Goal: Task Accomplishment & Management: Use online tool/utility

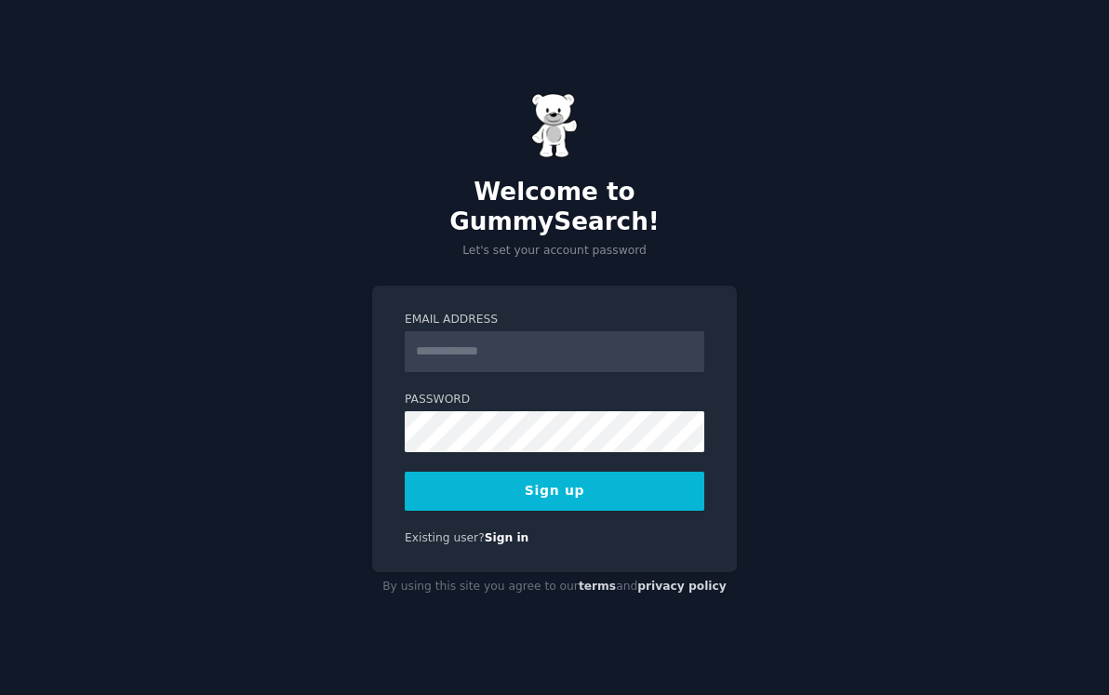
type input "**********"
click at [640, 484] on button "Sign up" at bounding box center [555, 491] width 300 height 39
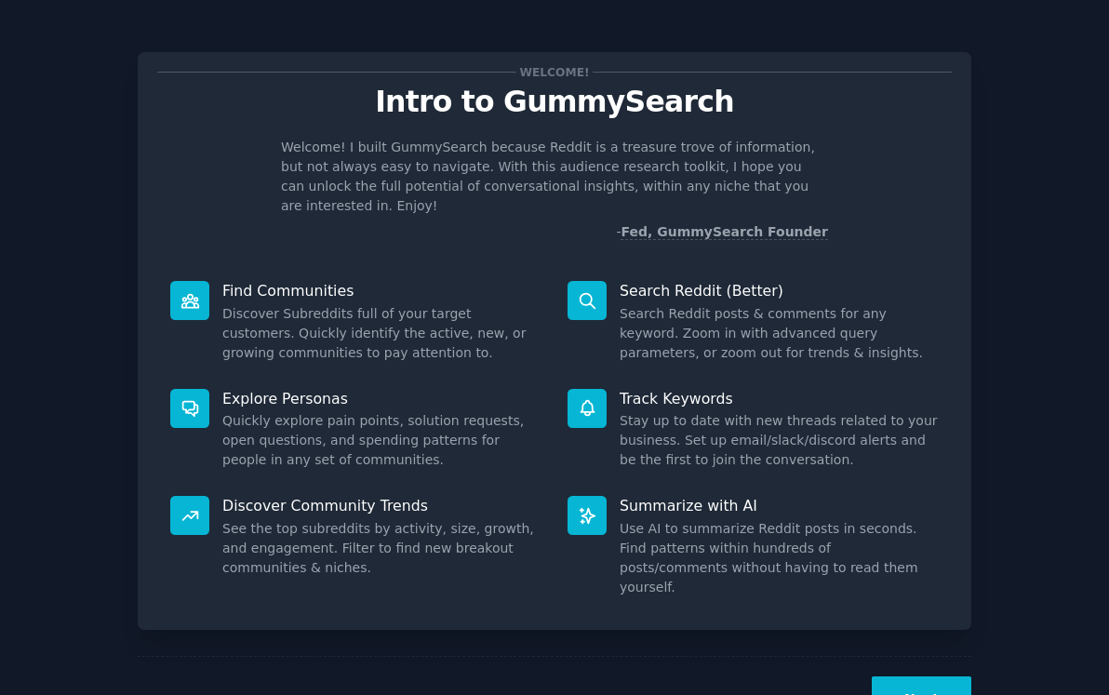
click at [936, 676] on button "Next" at bounding box center [922, 699] width 100 height 46
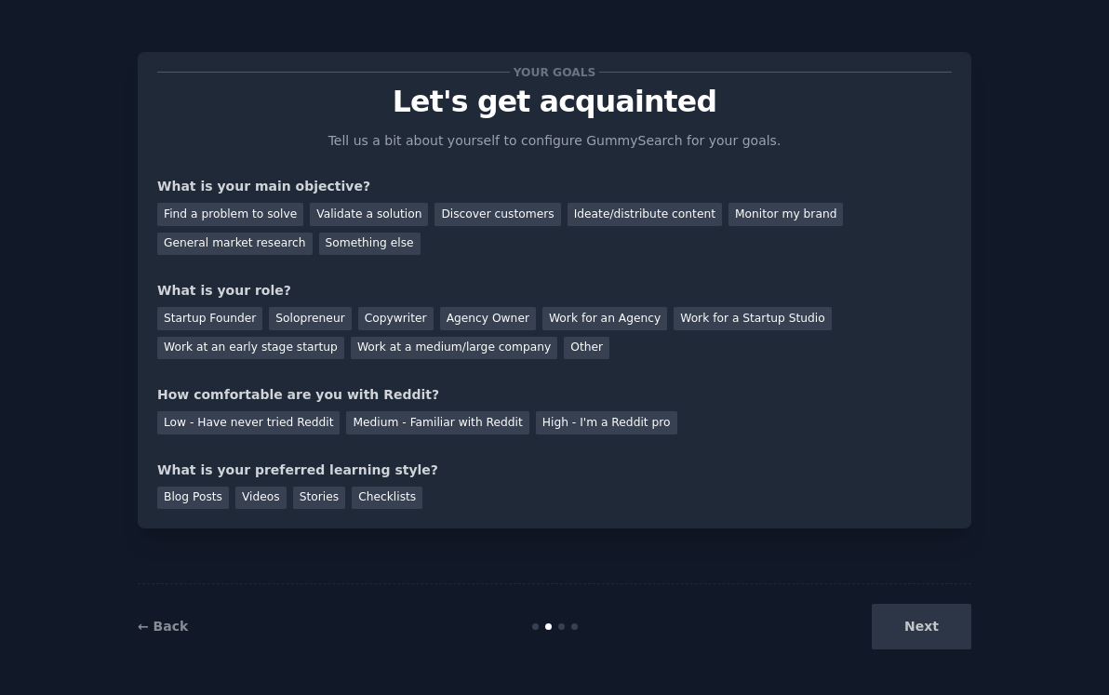
click at [598, 456] on div "Your goals Let's get acquainted Tell us a bit about yourself to configure Gummy…" at bounding box center [554, 290] width 794 height 437
click at [255, 216] on div "Find a problem to solve" at bounding box center [230, 214] width 146 height 23
click at [300, 314] on div "Solopreneur" at bounding box center [310, 318] width 82 height 23
click at [564, 350] on div "Other" at bounding box center [587, 348] width 46 height 23
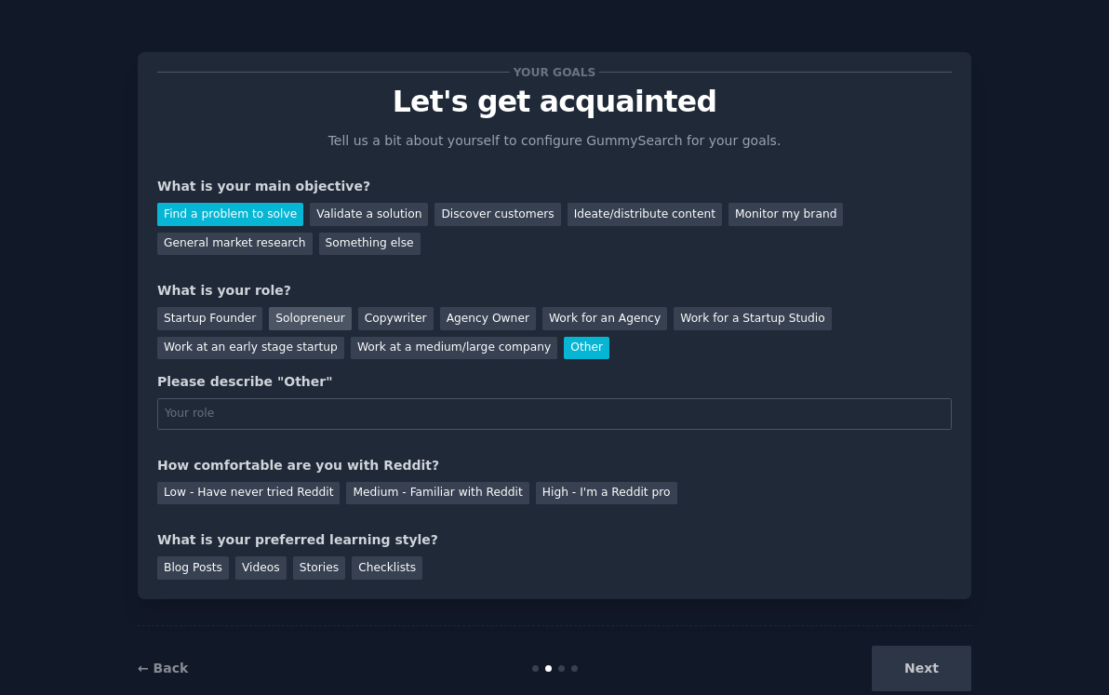
click at [289, 312] on div "Solopreneur" at bounding box center [310, 318] width 82 height 23
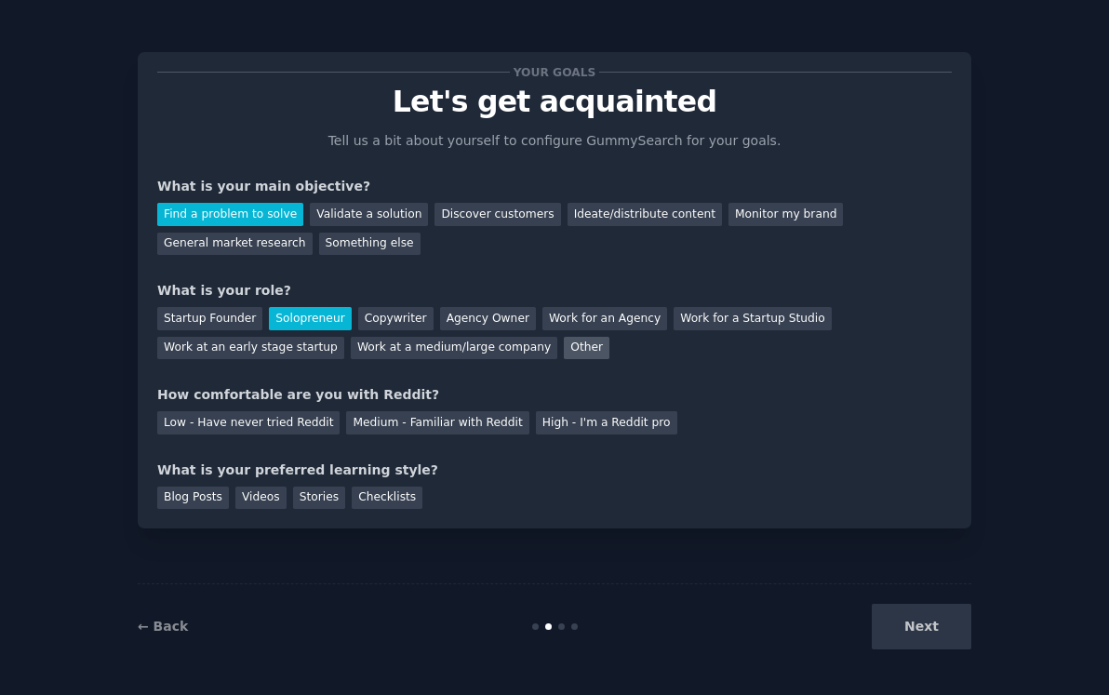
click at [564, 348] on div "Other" at bounding box center [587, 348] width 46 height 23
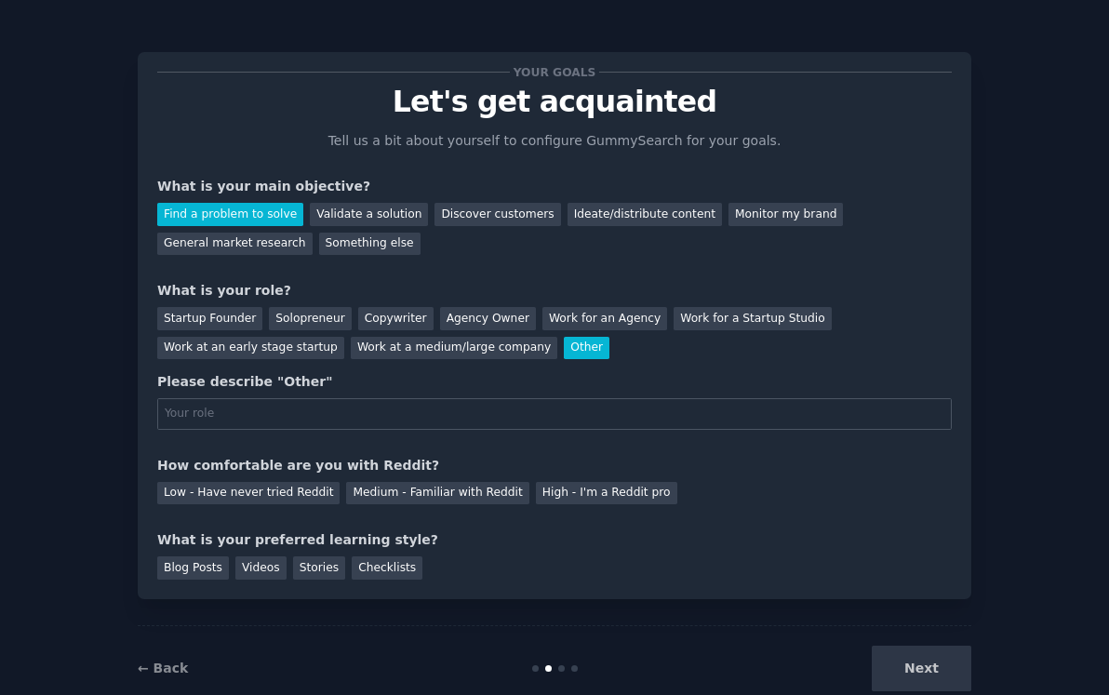
click at [477, 393] on div "Please describe "Other"" at bounding box center [554, 401] width 794 height 58
click at [472, 407] on input "text" at bounding box center [554, 414] width 794 height 32
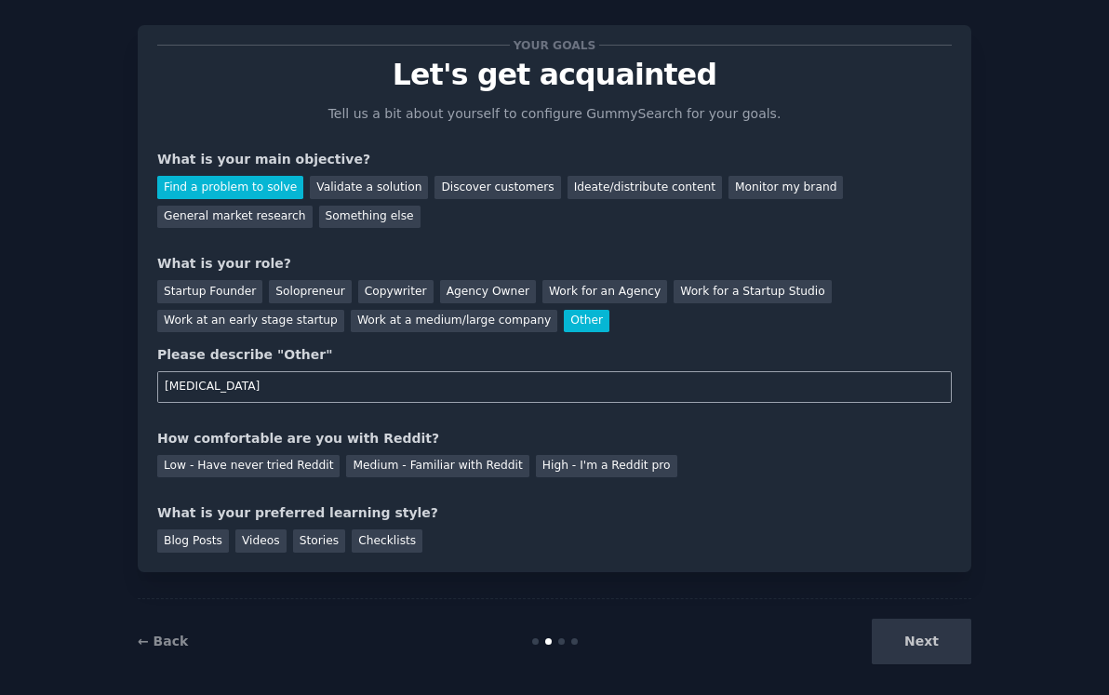
scroll to position [32, 0]
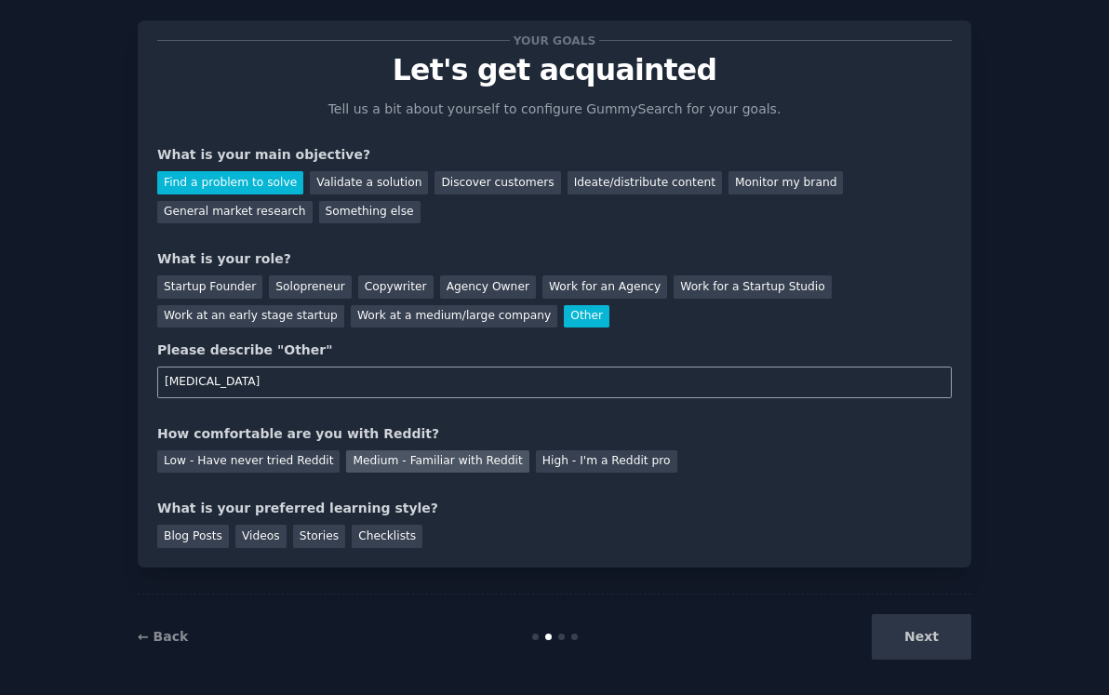
type input "[MEDICAL_DATA]"
click at [453, 465] on div "Medium - Familiar with Reddit" at bounding box center [437, 461] width 182 height 23
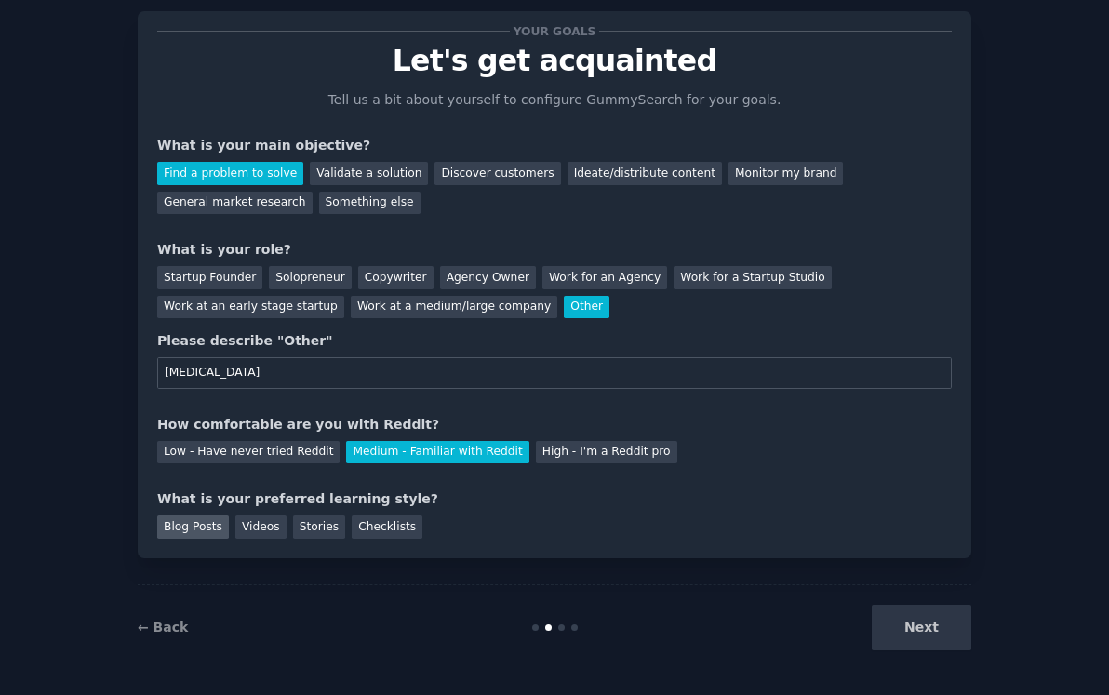
click at [215, 522] on div "Blog Posts" at bounding box center [193, 526] width 72 height 23
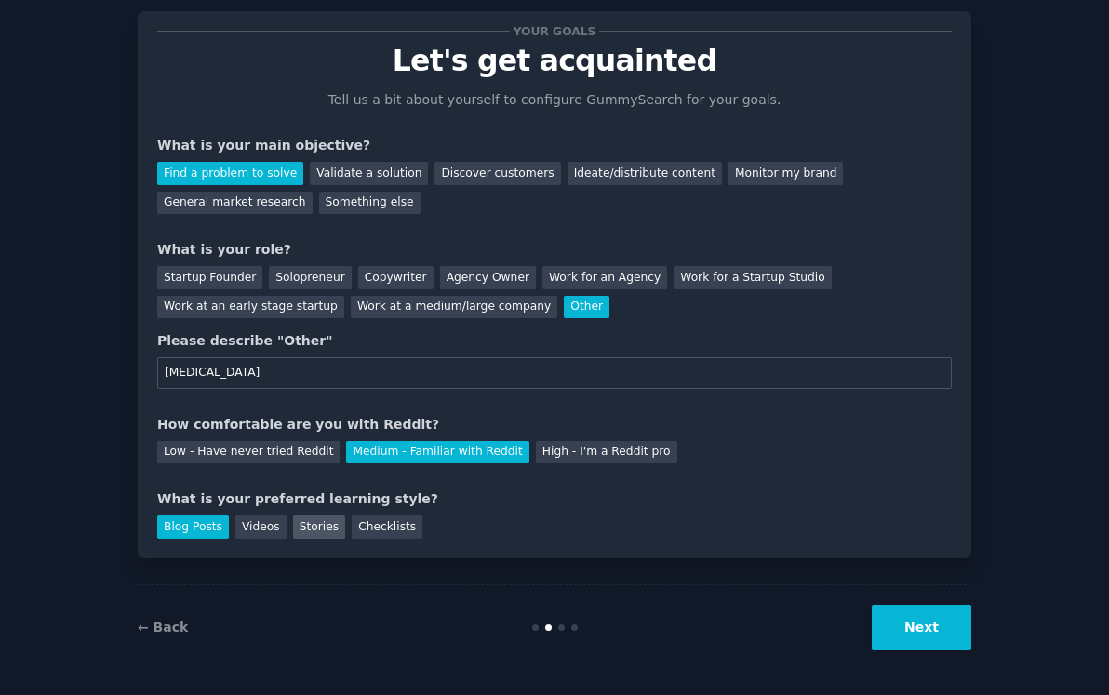
click at [306, 527] on div "Stories" at bounding box center [319, 526] width 52 height 23
click at [182, 525] on div "Blog Posts" at bounding box center [193, 526] width 72 height 23
click at [938, 620] on button "Next" at bounding box center [922, 628] width 100 height 46
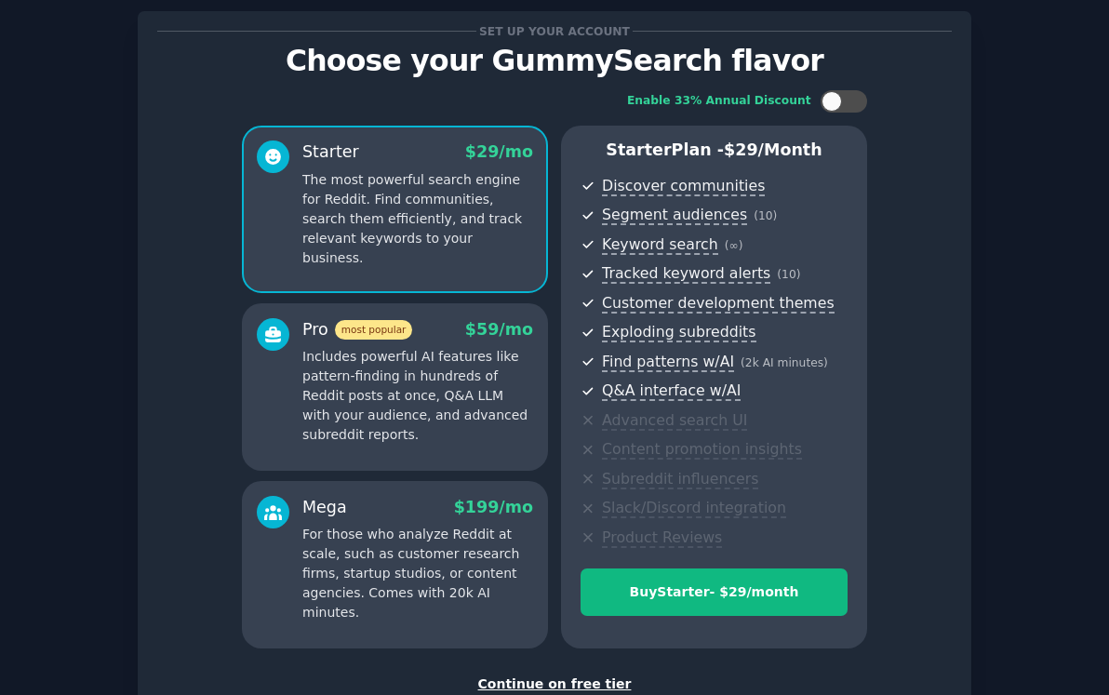
scroll to position [171, 0]
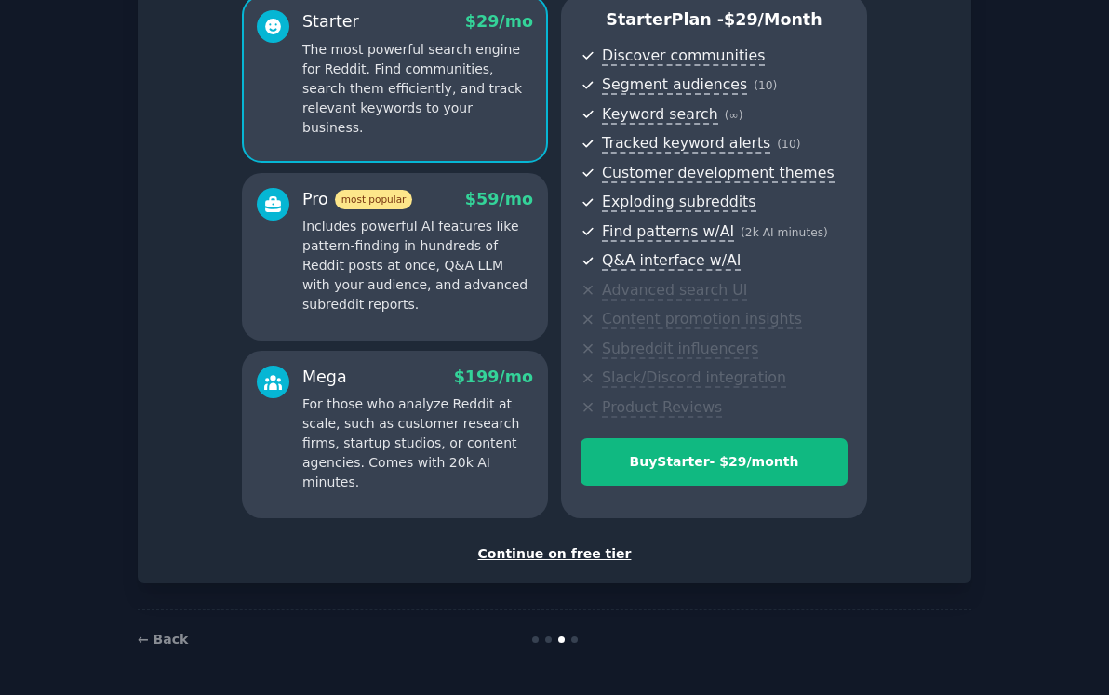
click at [570, 554] on div "Continue on free tier" at bounding box center [554, 554] width 794 height 20
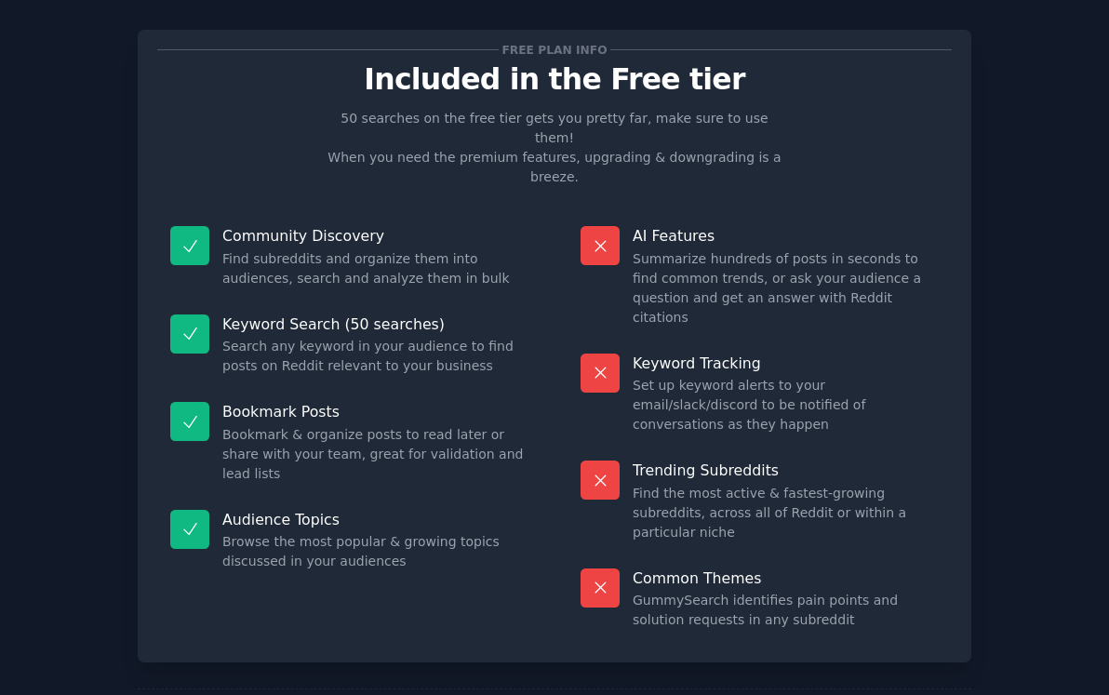
scroll to position [19, 0]
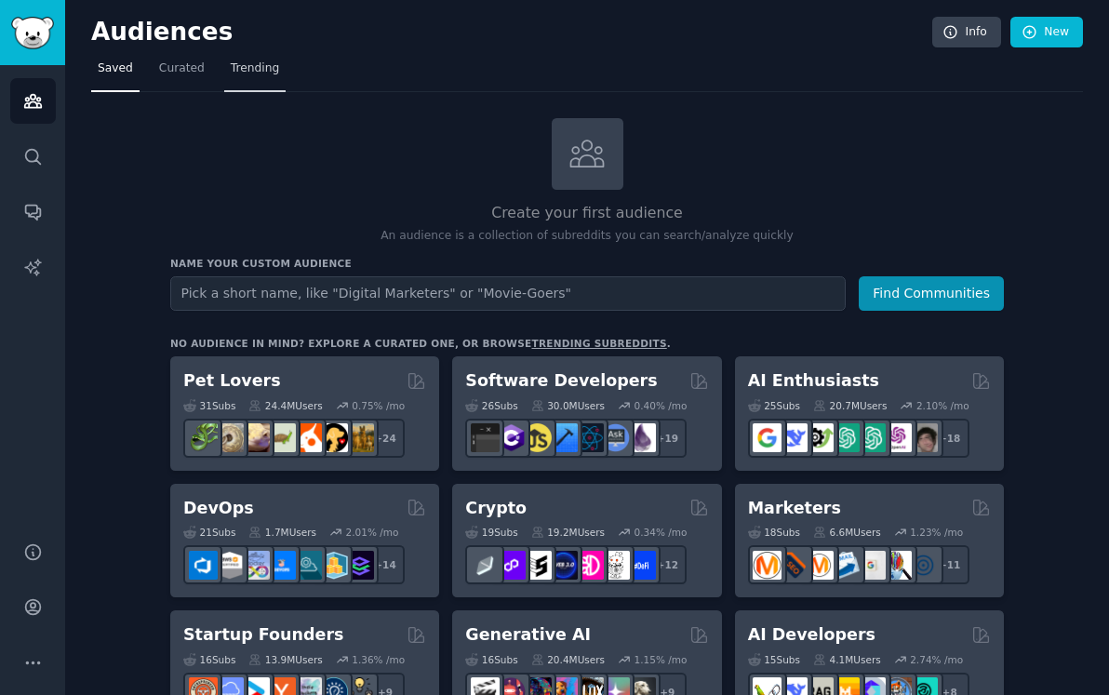
click at [239, 65] on span "Trending" at bounding box center [255, 68] width 48 height 17
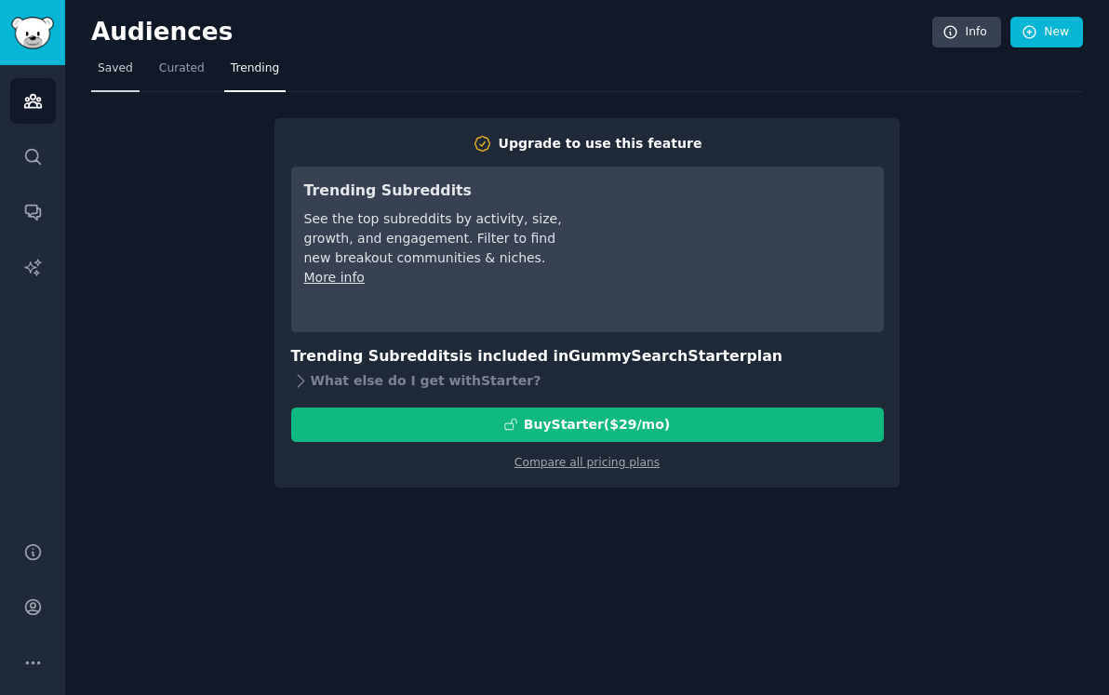
click at [127, 76] on span "Saved" at bounding box center [115, 68] width 35 height 17
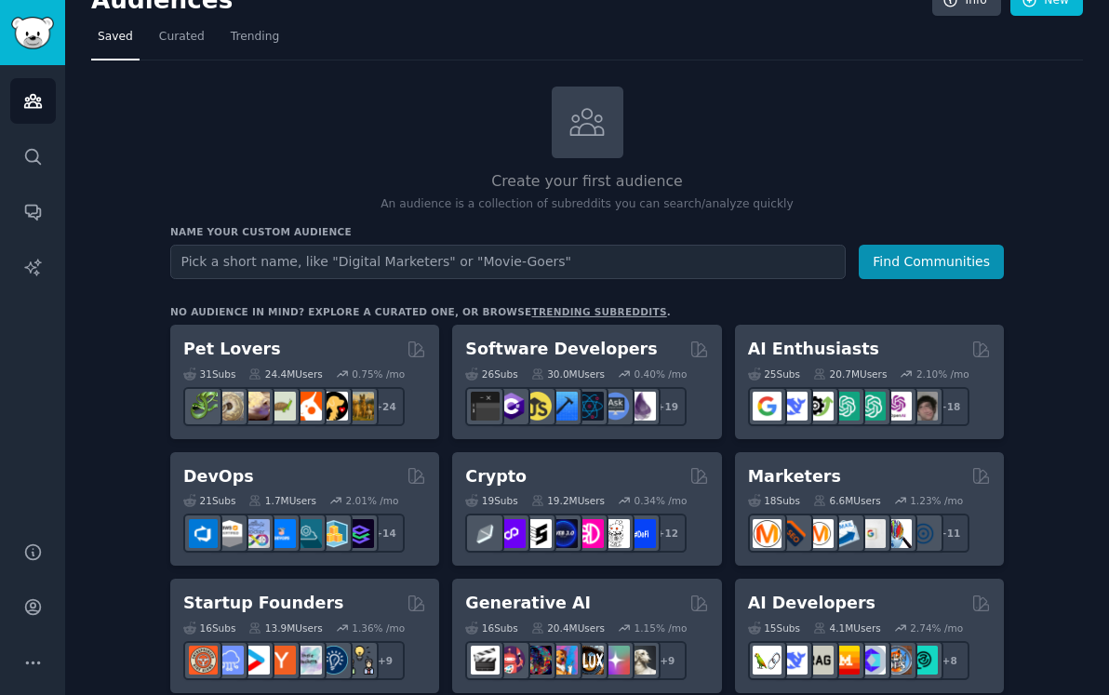
scroll to position [33, 0]
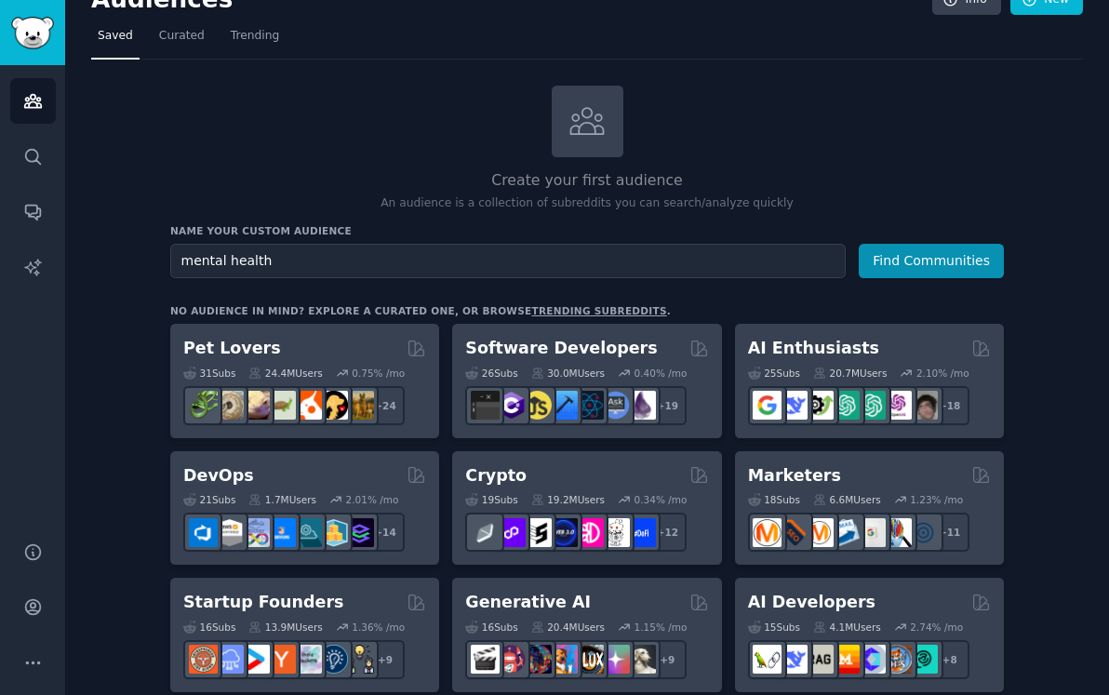
type input "mental health"
click at [859, 244] on button "Find Communities" at bounding box center [931, 261] width 145 height 34
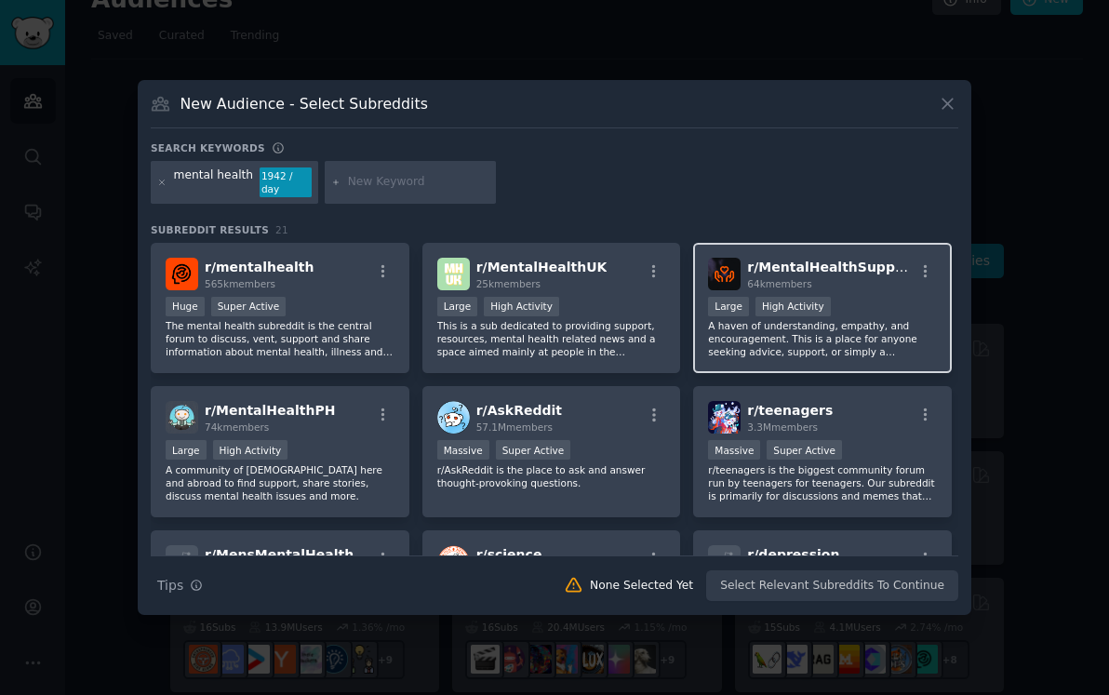
click at [897, 330] on p "A haven of understanding, empathy, and encouragement. This is a place for anyon…" at bounding box center [822, 338] width 229 height 39
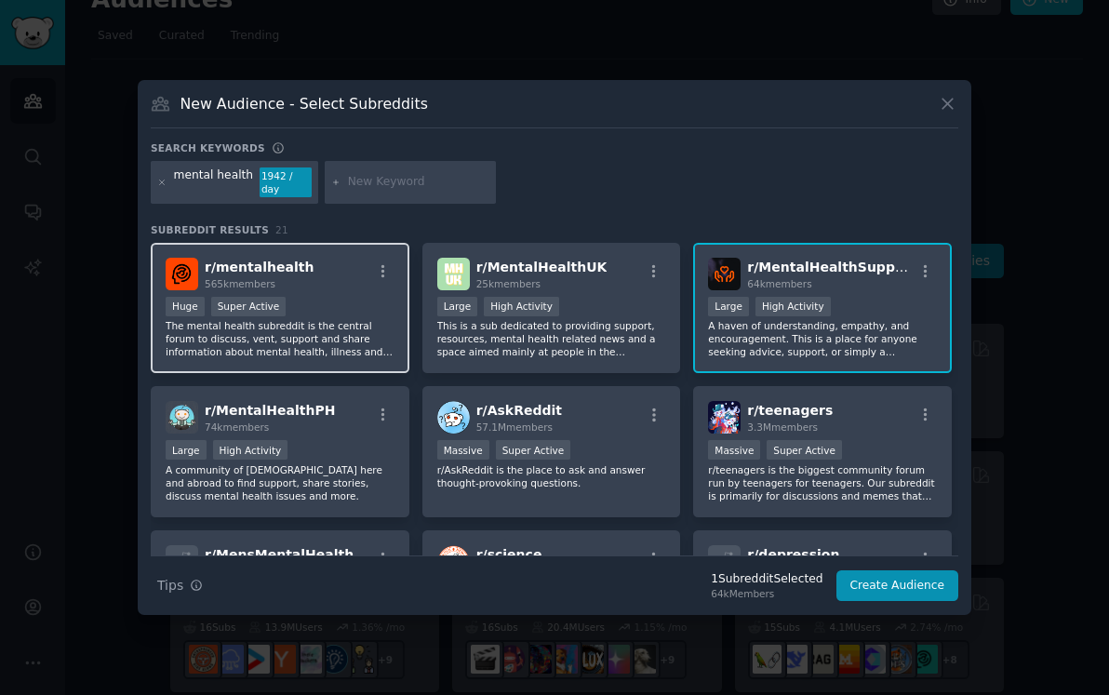
click at [311, 327] on p "The mental health subreddit is the central forum to discuss, vent, support and …" at bounding box center [280, 338] width 229 height 39
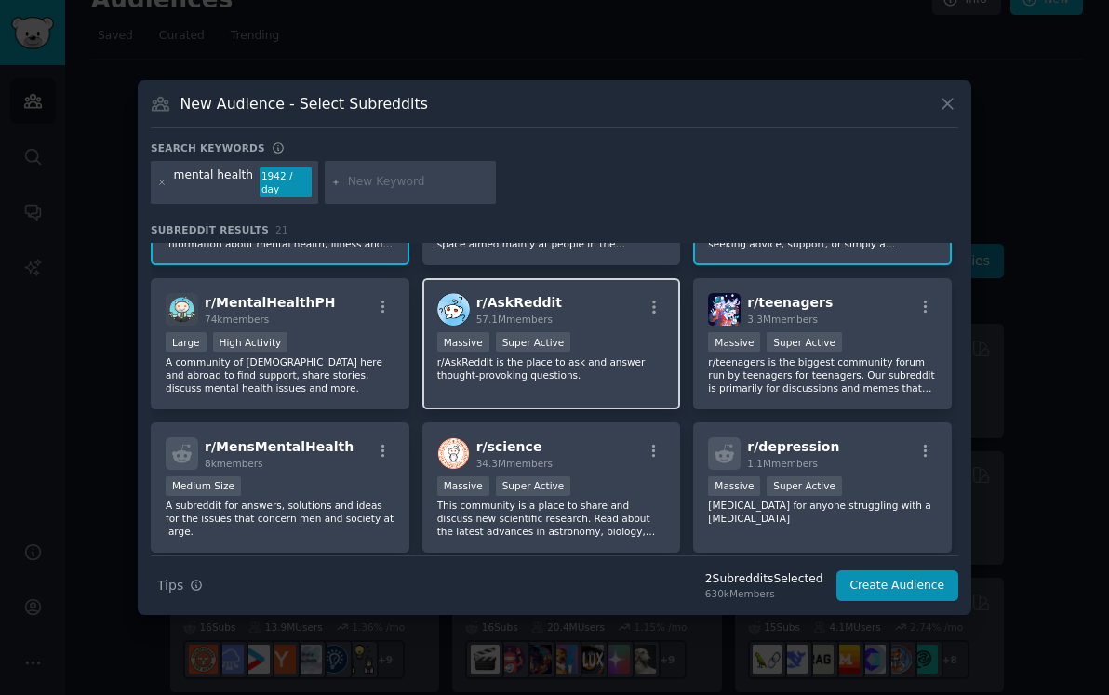
scroll to position [115, 0]
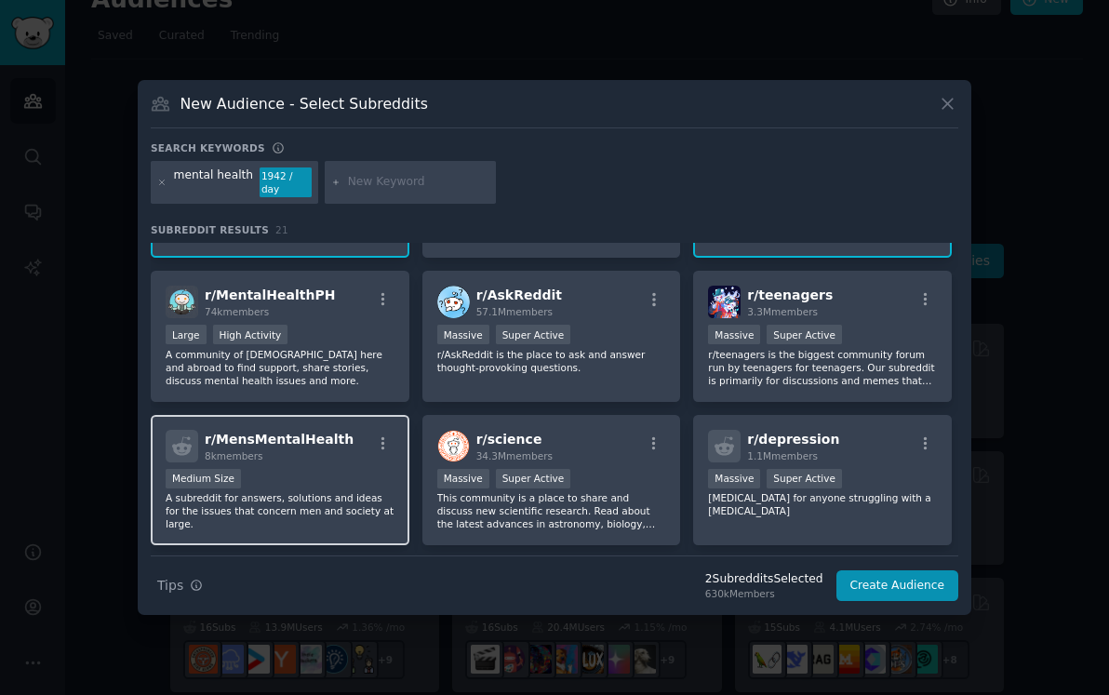
click at [330, 484] on div "Medium Size" at bounding box center [280, 480] width 229 height 23
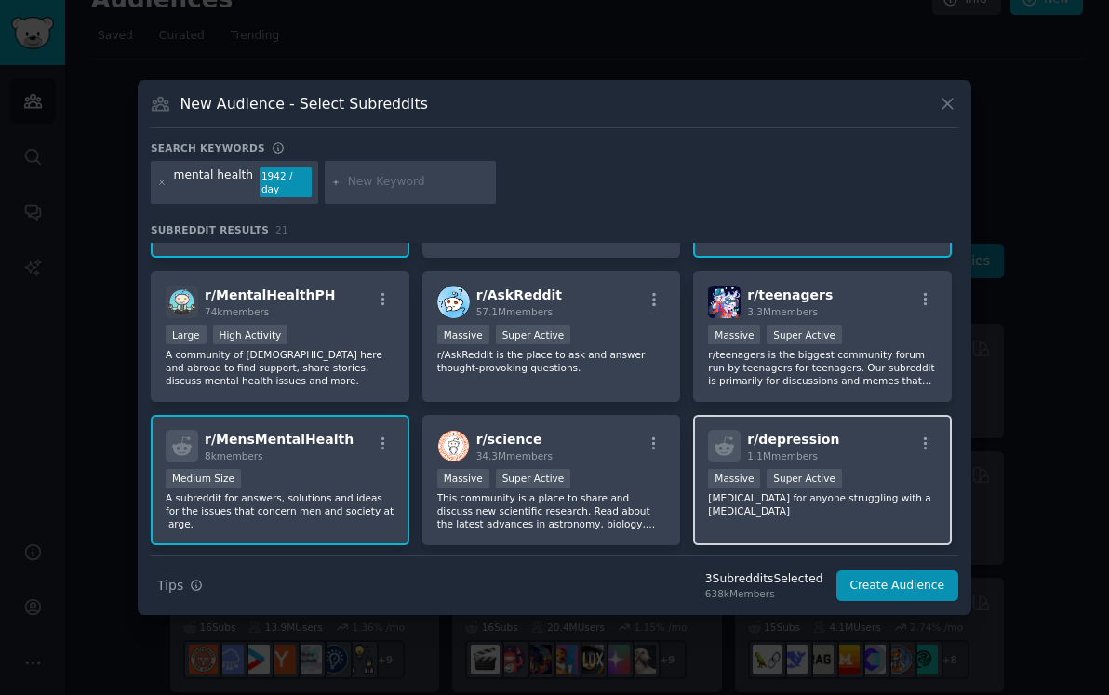
click at [767, 491] on p "[MEDICAL_DATA] for anyone struggling with a [MEDICAL_DATA]" at bounding box center [822, 504] width 229 height 26
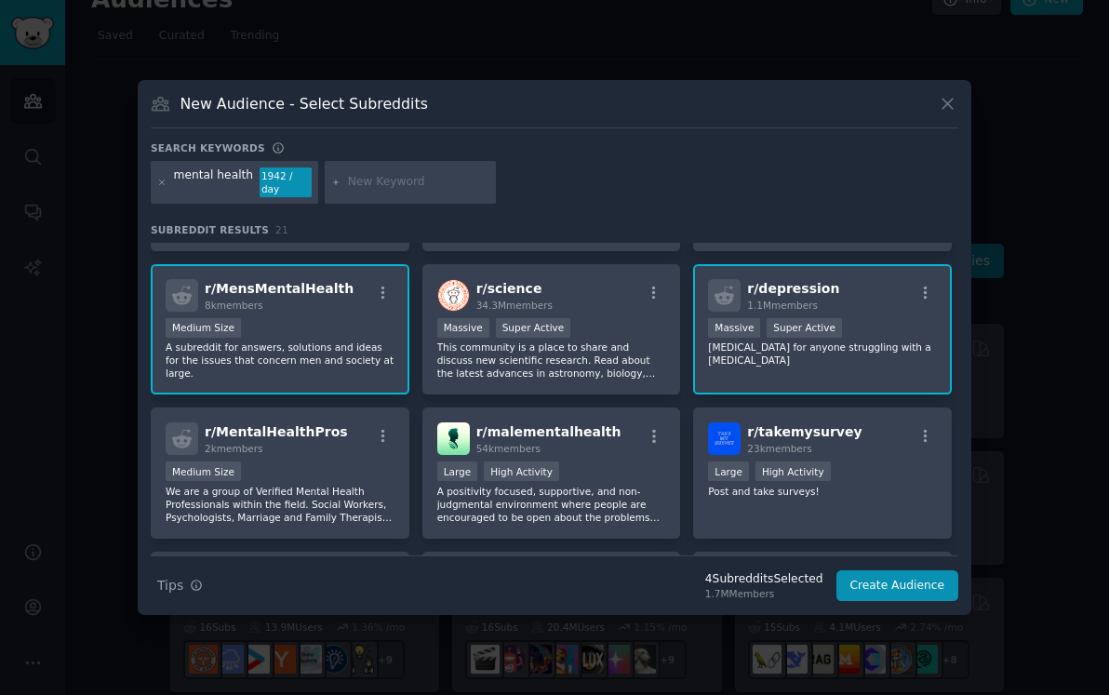
scroll to position [267, 0]
click at [327, 462] on div "Medium Size" at bounding box center [280, 471] width 229 height 23
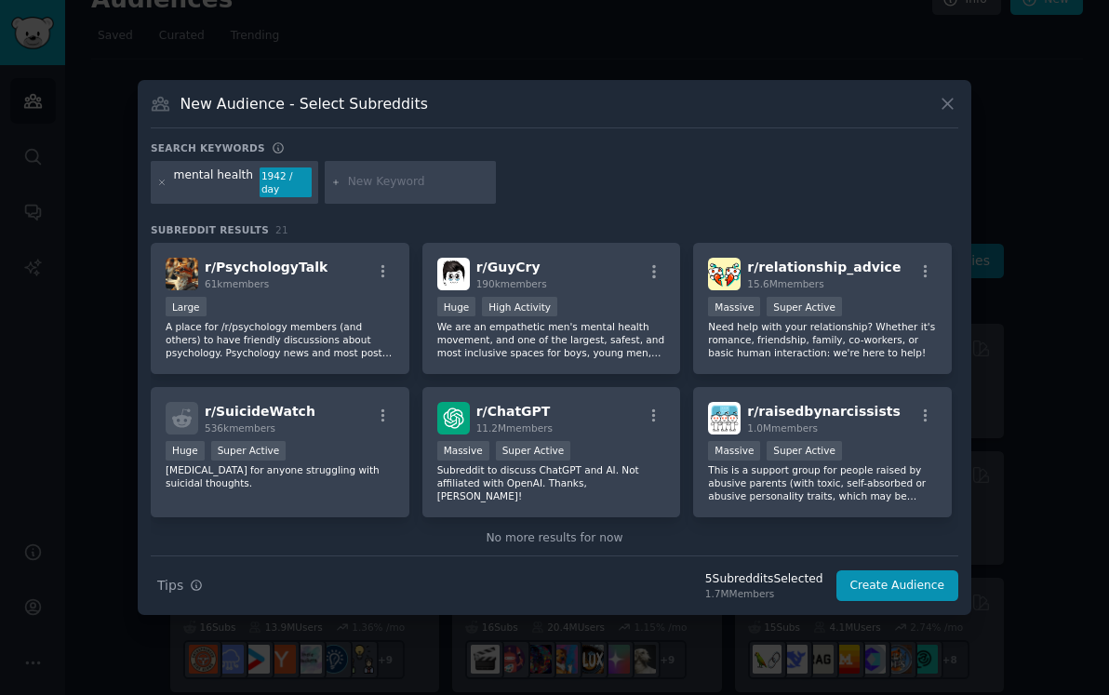
scroll to position [745, 0]
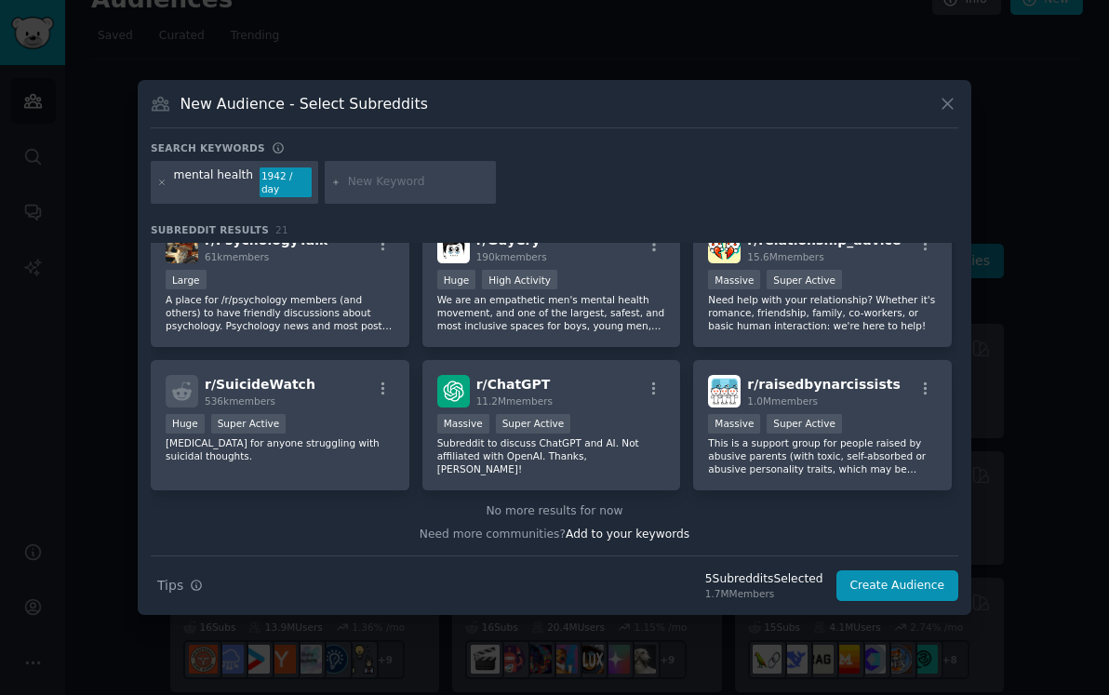
click at [429, 180] on input "text" at bounding box center [418, 182] width 141 height 17
type input "d"
type input "depression"
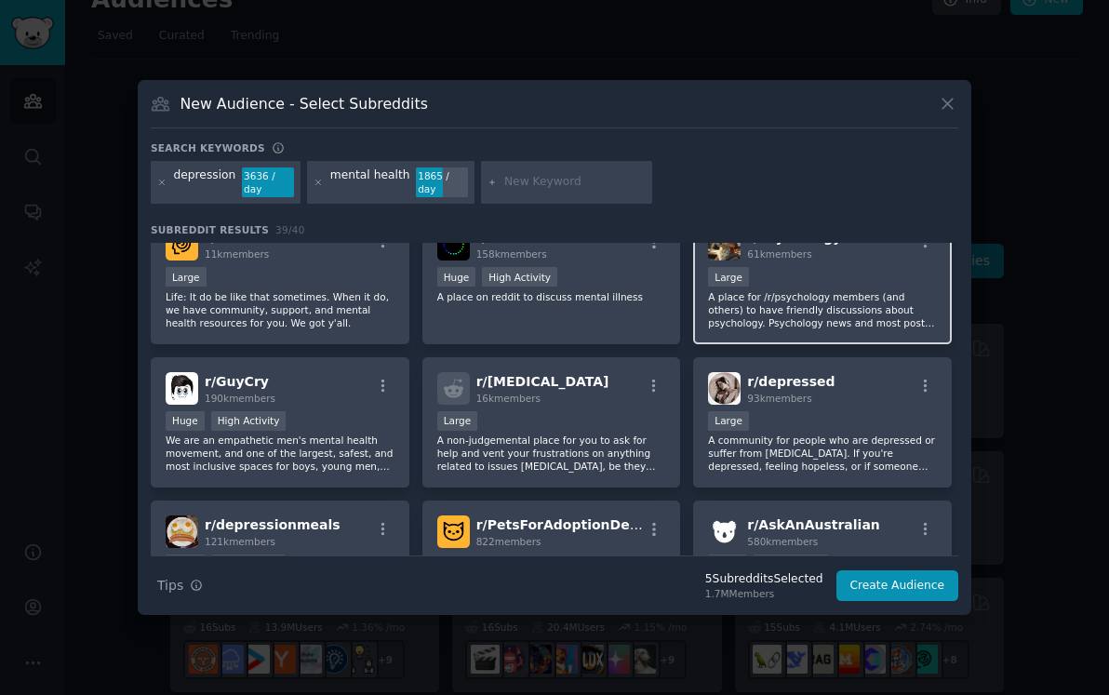
scroll to position [1041, 0]
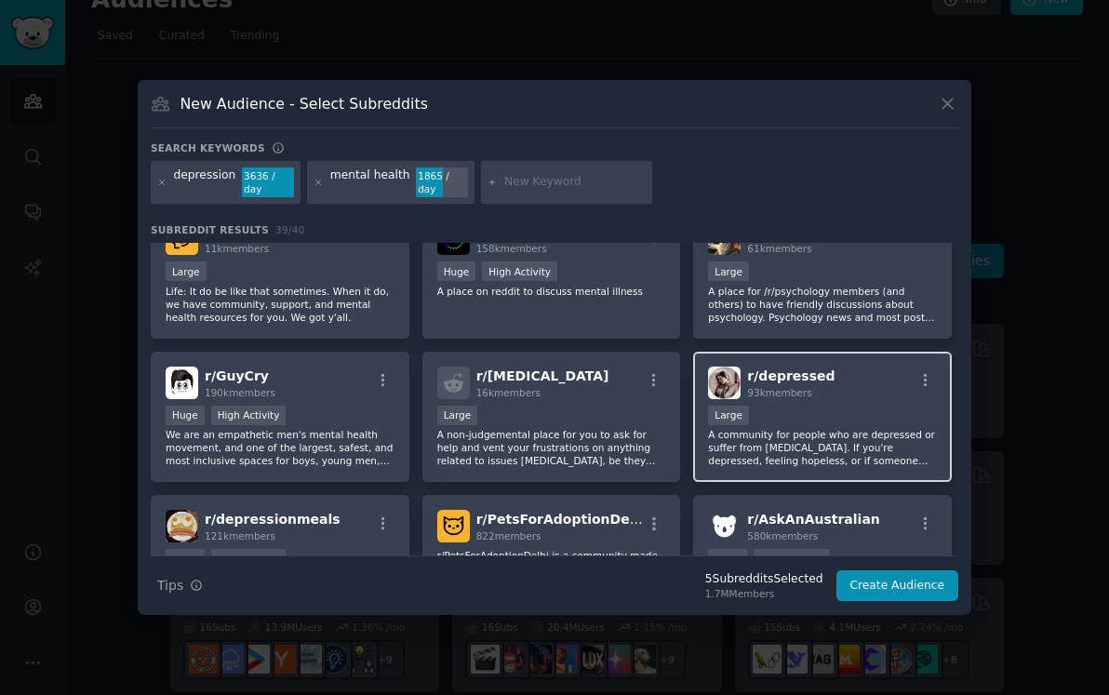
click at [899, 434] on p "A community for people who are depressed or suffer from [MEDICAL_DATA]. If you'…" at bounding box center [822, 447] width 229 height 39
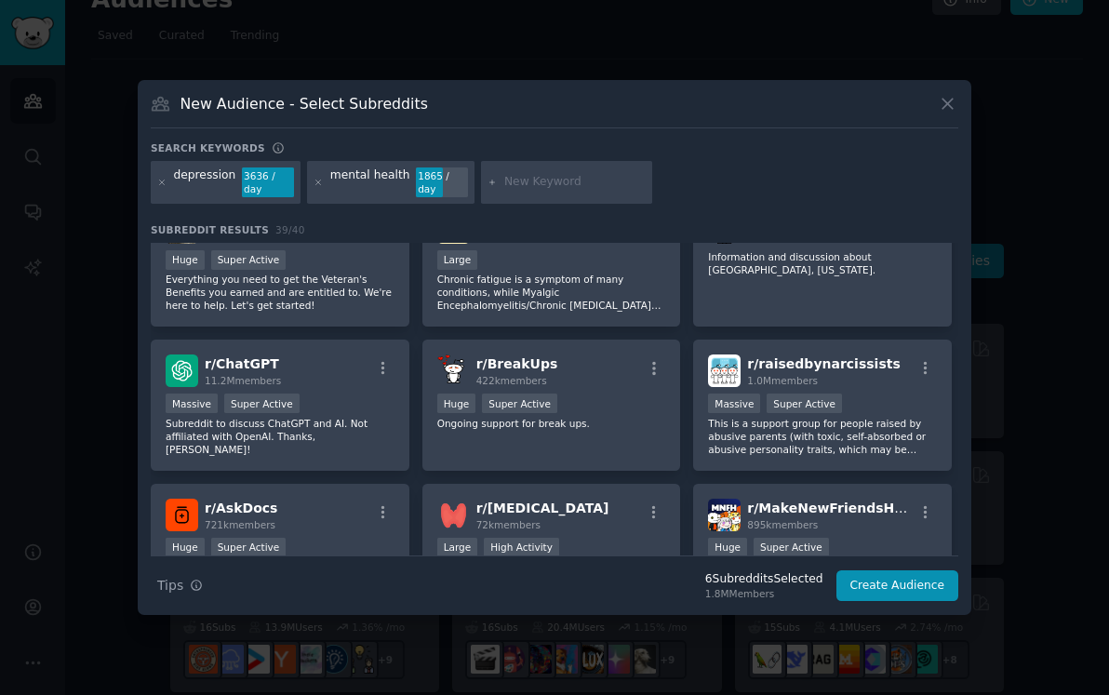
scroll to position [1488, 0]
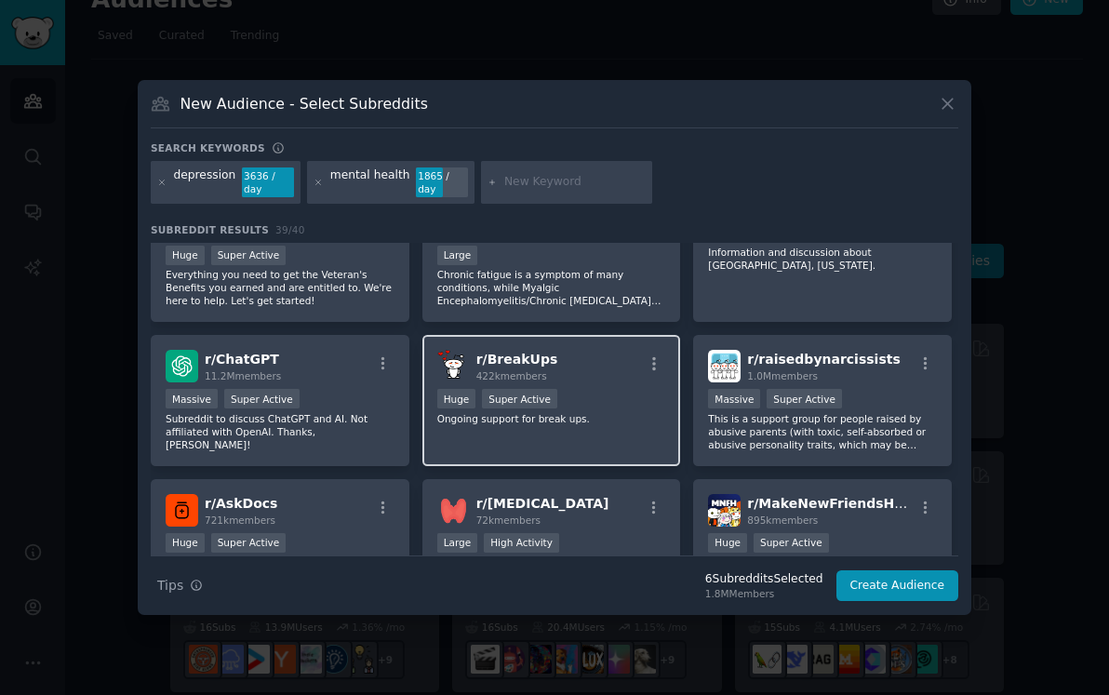
click at [635, 420] on p "Ongoing support for break ups." at bounding box center [551, 418] width 229 height 13
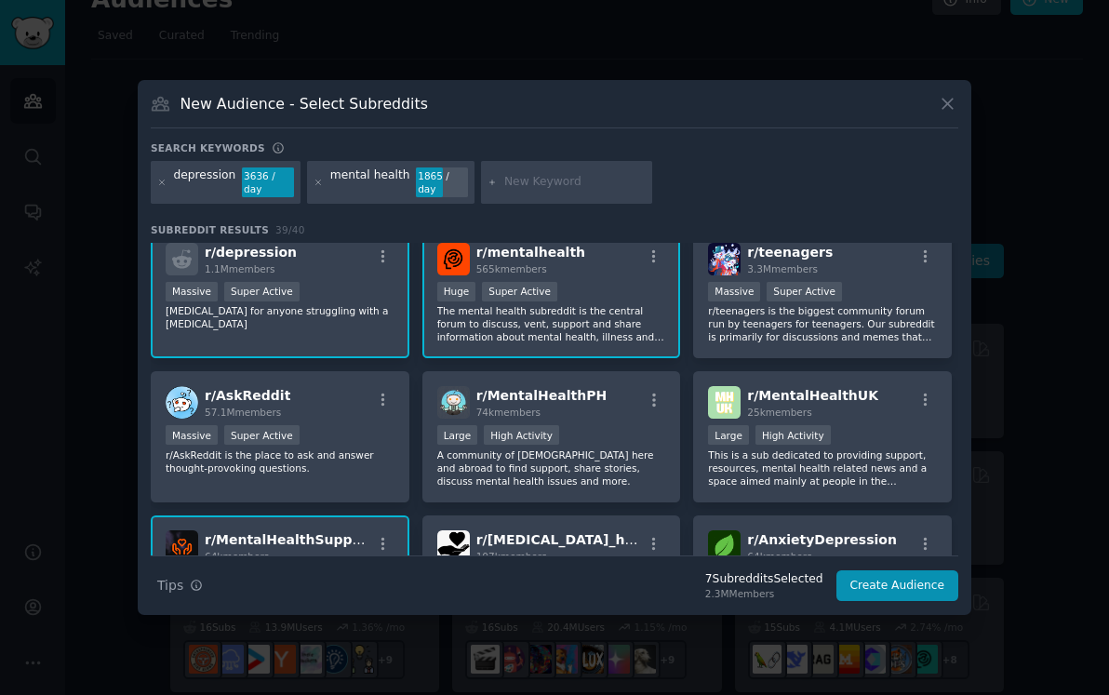
scroll to position [0, 0]
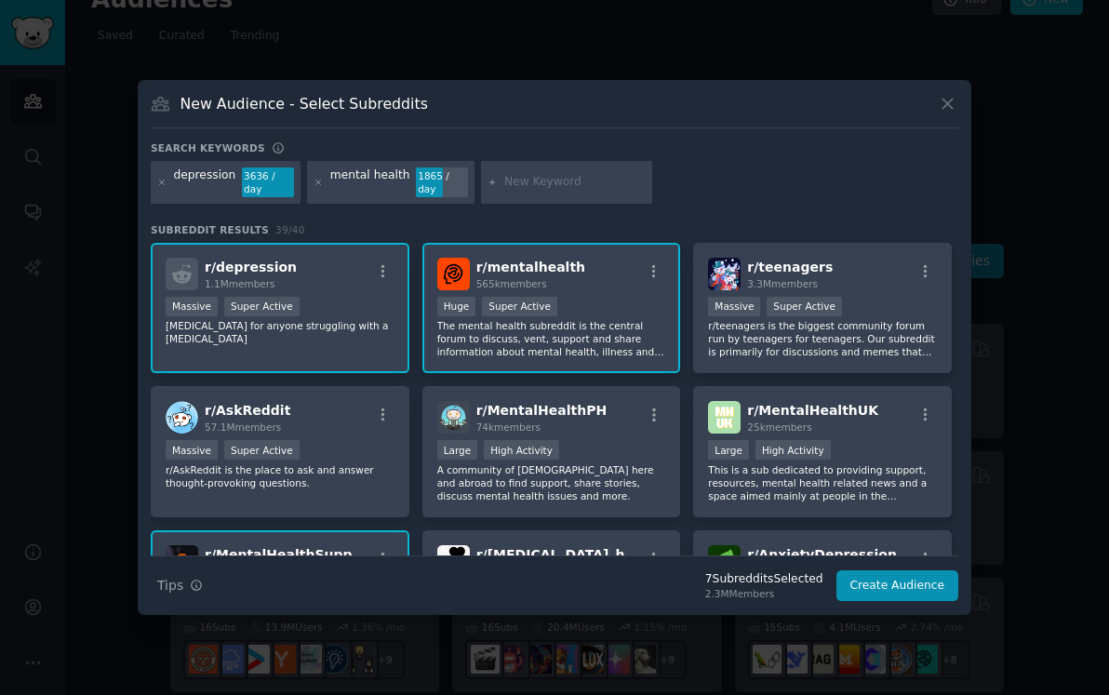
click at [512, 176] on input "text" at bounding box center [574, 182] width 141 height 17
type input "loneliness"
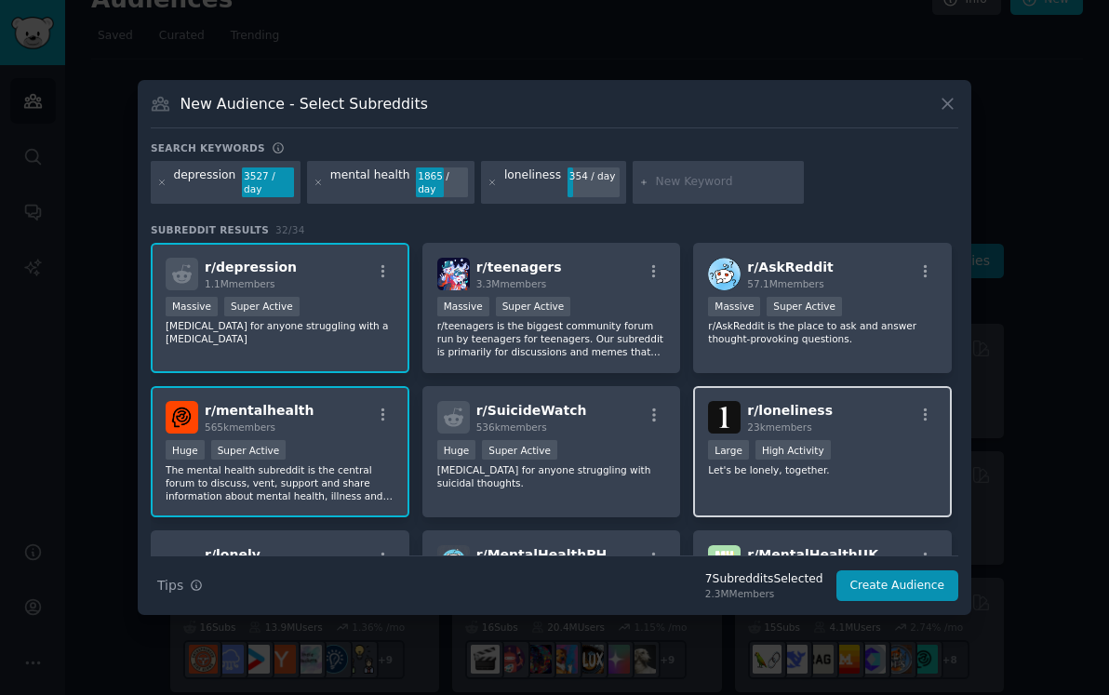
click at [806, 477] on div "r/ loneliness 23k members 10,000 - 100,000 members Large High Activity Let's be…" at bounding box center [822, 451] width 259 height 131
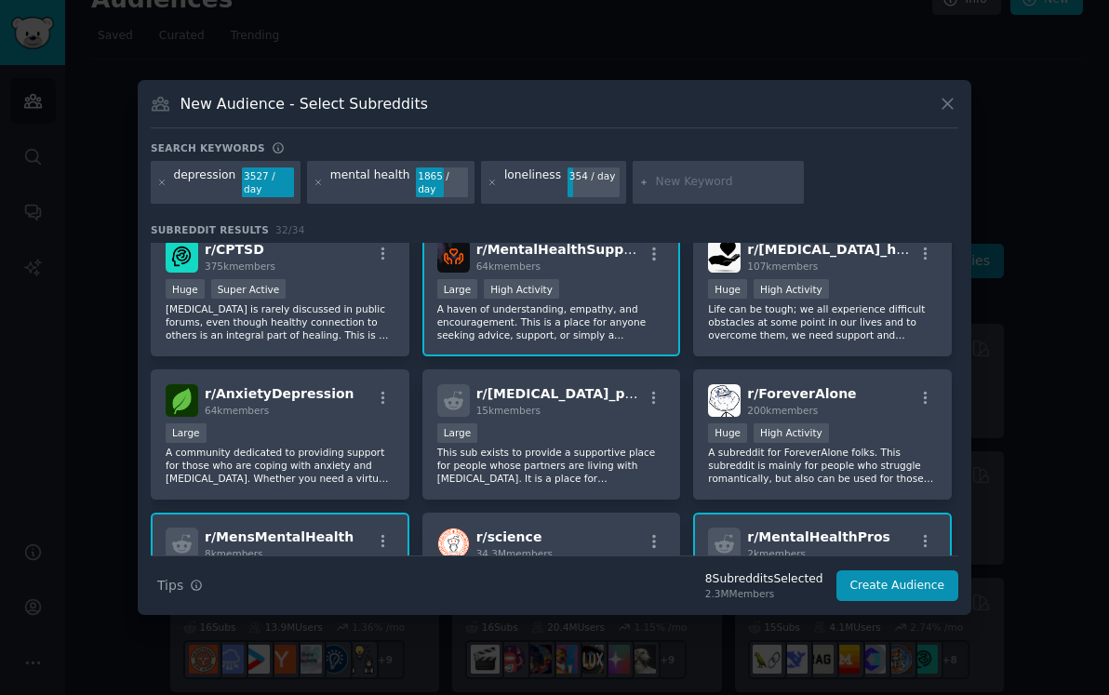
scroll to position [453, 0]
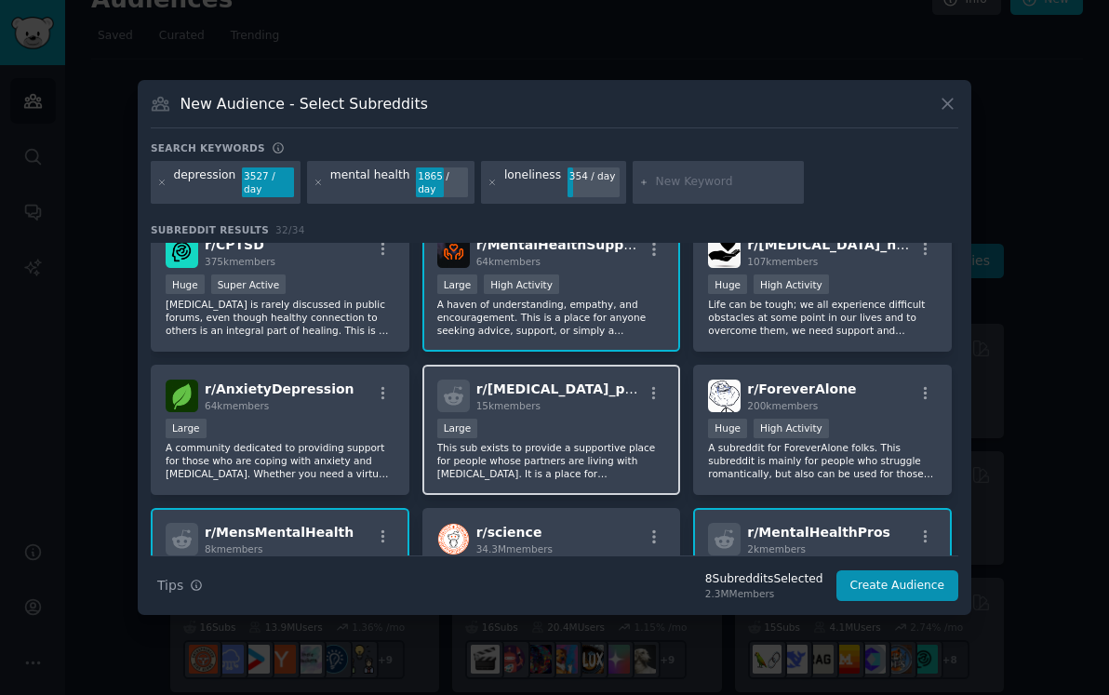
click at [650, 469] on p "This sub exists to provide a supportive place for people whose partners are liv…" at bounding box center [551, 460] width 229 height 39
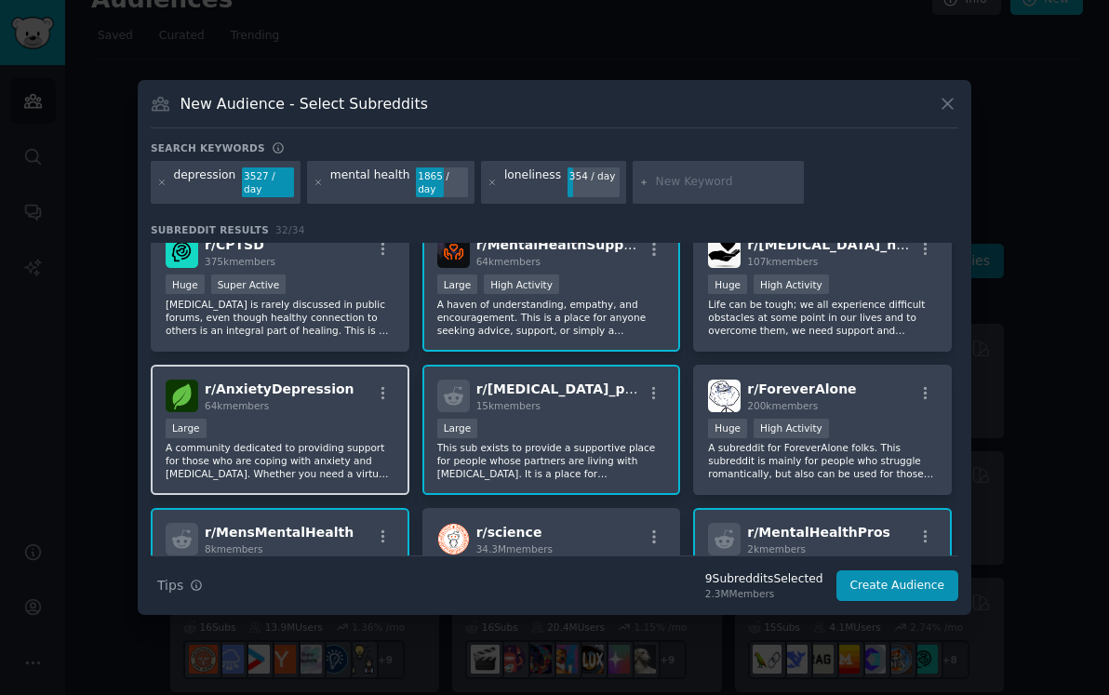
click at [364, 434] on div "Large" at bounding box center [280, 430] width 229 height 23
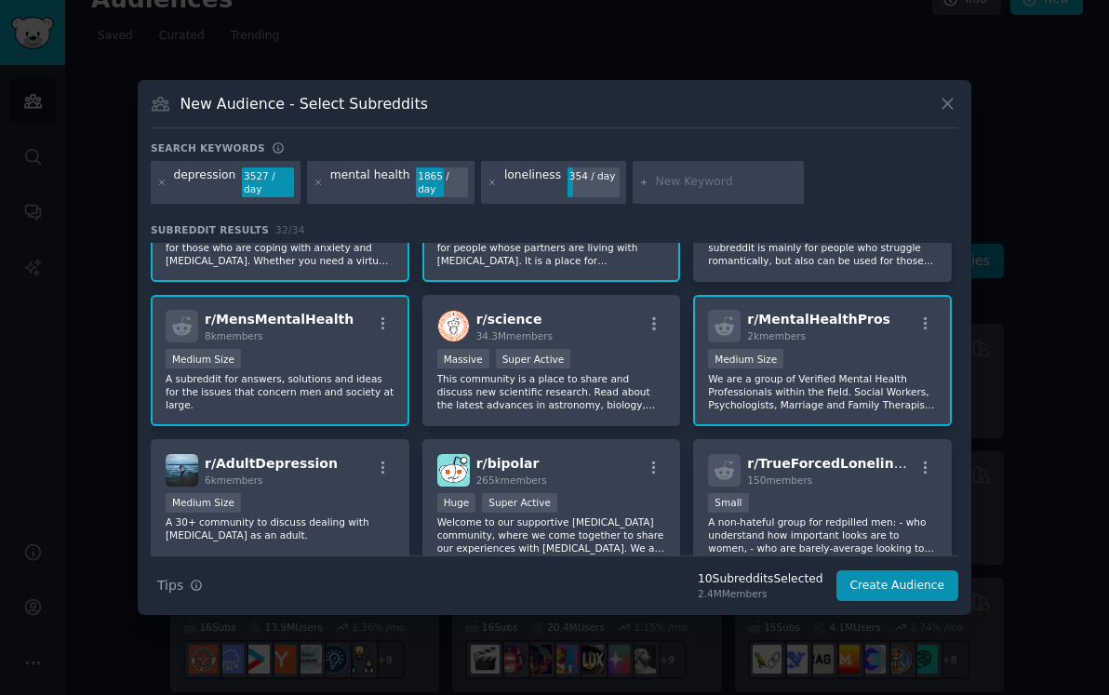
scroll to position [798, 0]
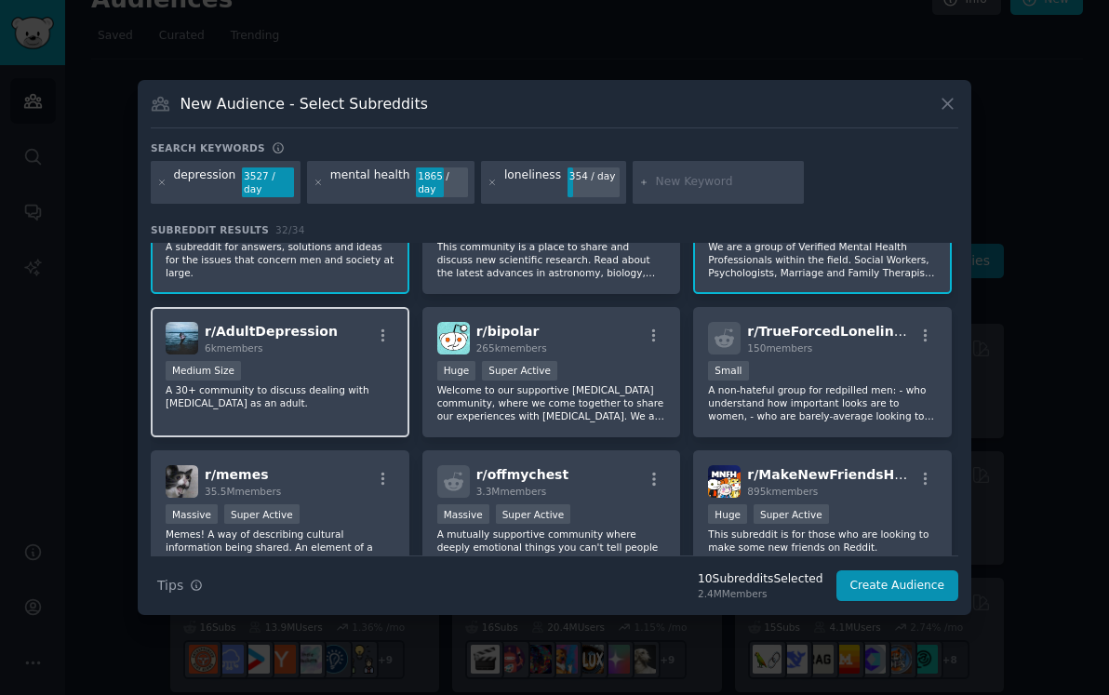
click at [273, 408] on p "A 30+ community to discuss dealing with [MEDICAL_DATA] as an adult." at bounding box center [280, 396] width 229 height 26
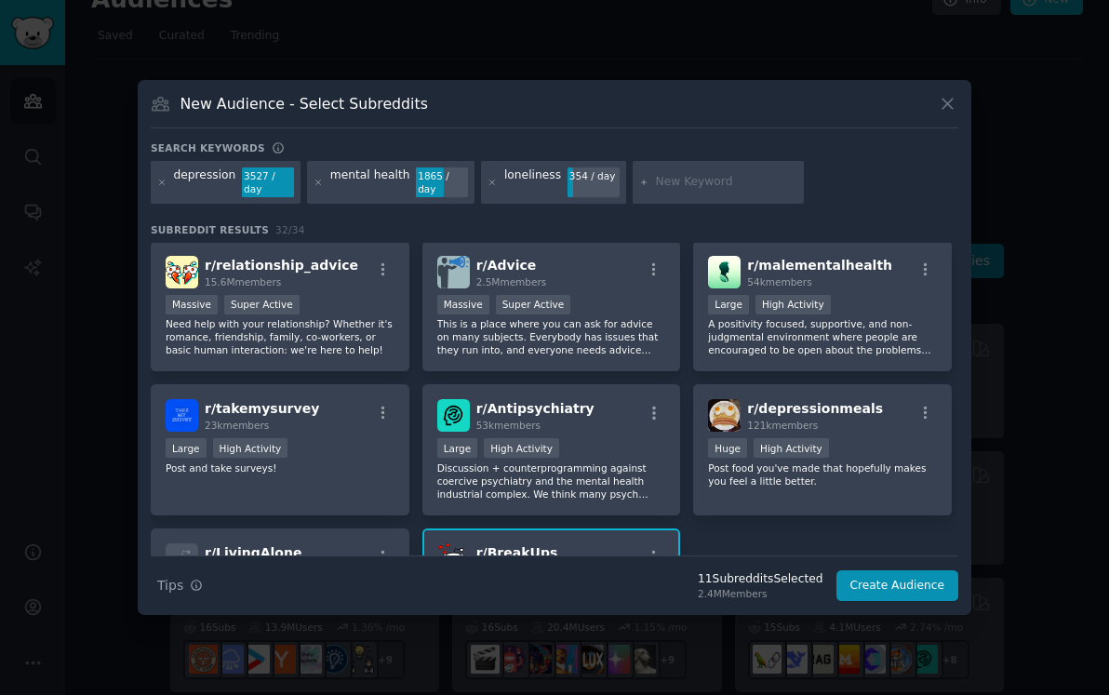
scroll to position [1153, 0]
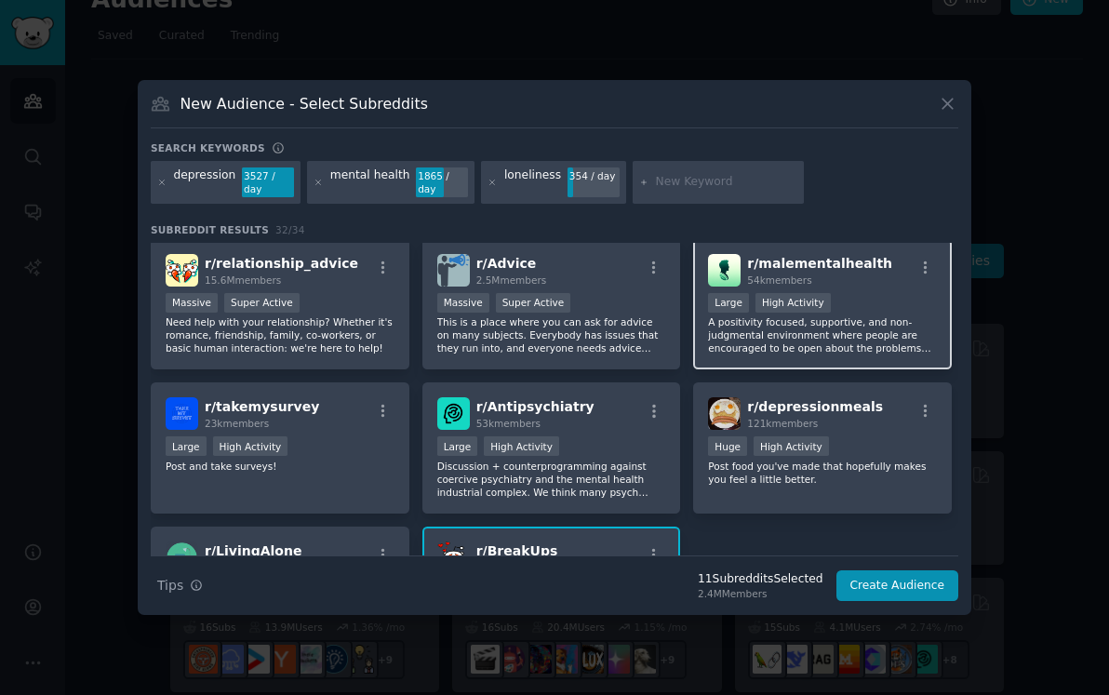
click at [786, 349] on p "A positivity focused, supportive, and non-judgmental environment where people a…" at bounding box center [822, 334] width 229 height 39
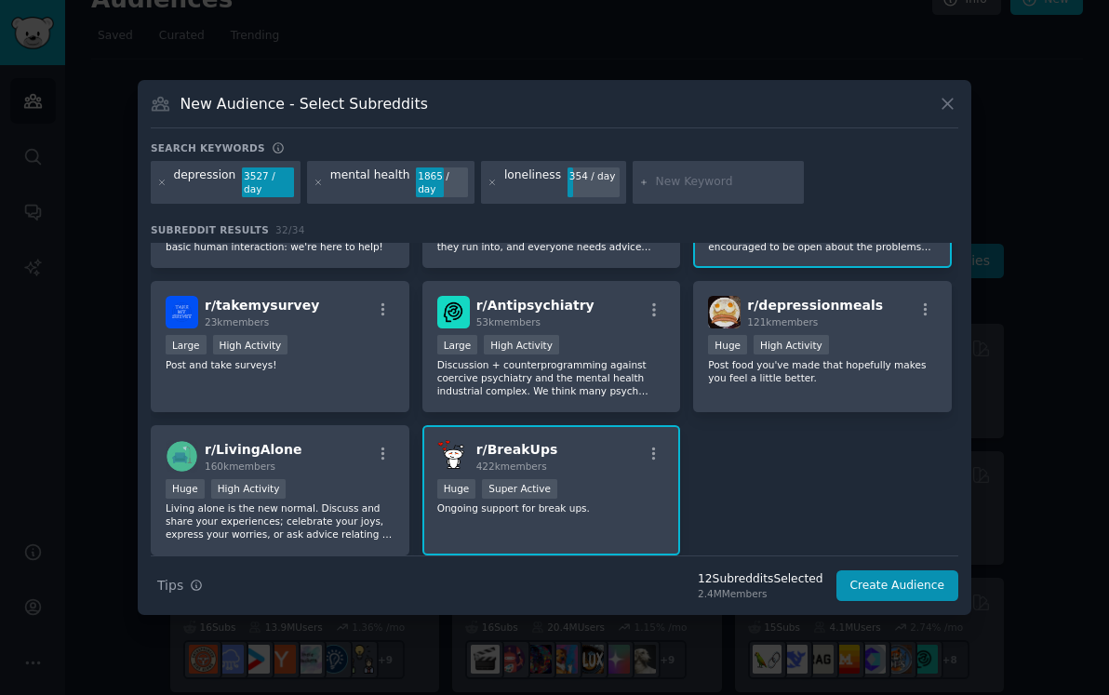
scroll to position [1259, 0]
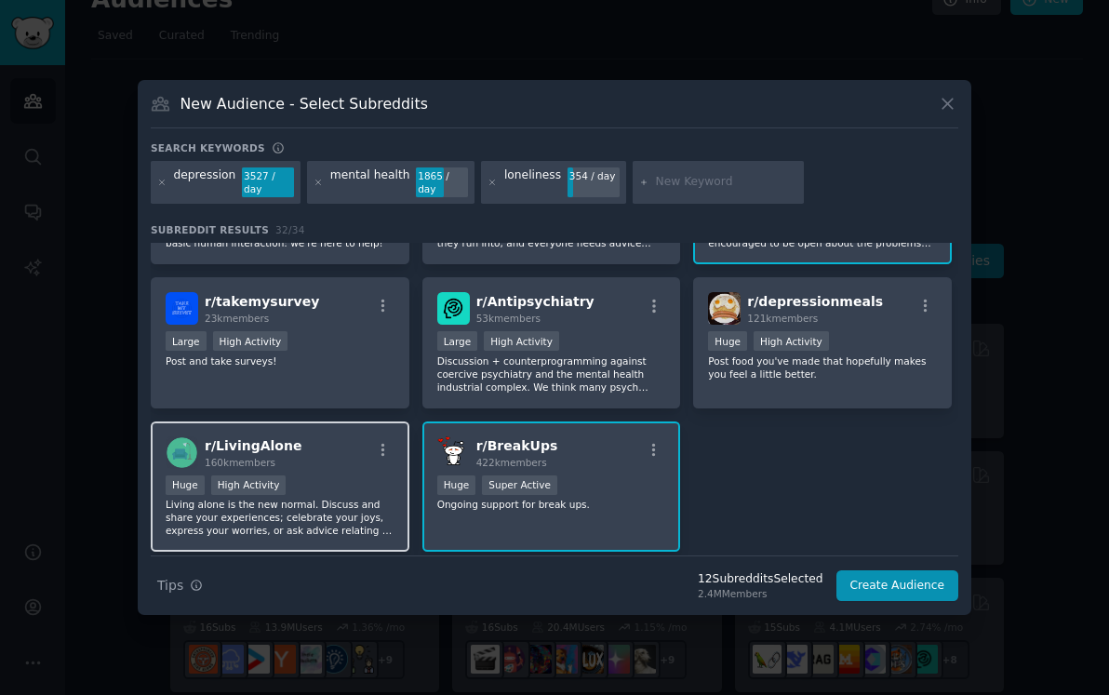
click at [295, 530] on p "Living alone is the new normal. Discuss and share your experiences; celebrate y…" at bounding box center [280, 517] width 229 height 39
click at [914, 584] on button "Create Audience" at bounding box center [897, 586] width 123 height 32
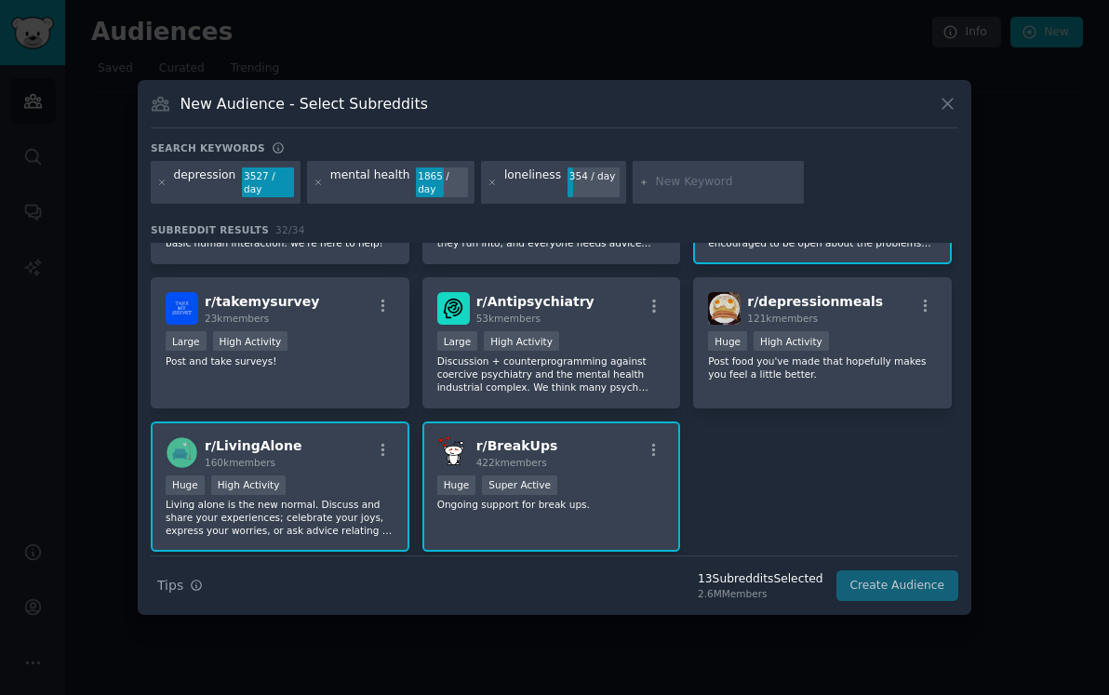
scroll to position [0, 0]
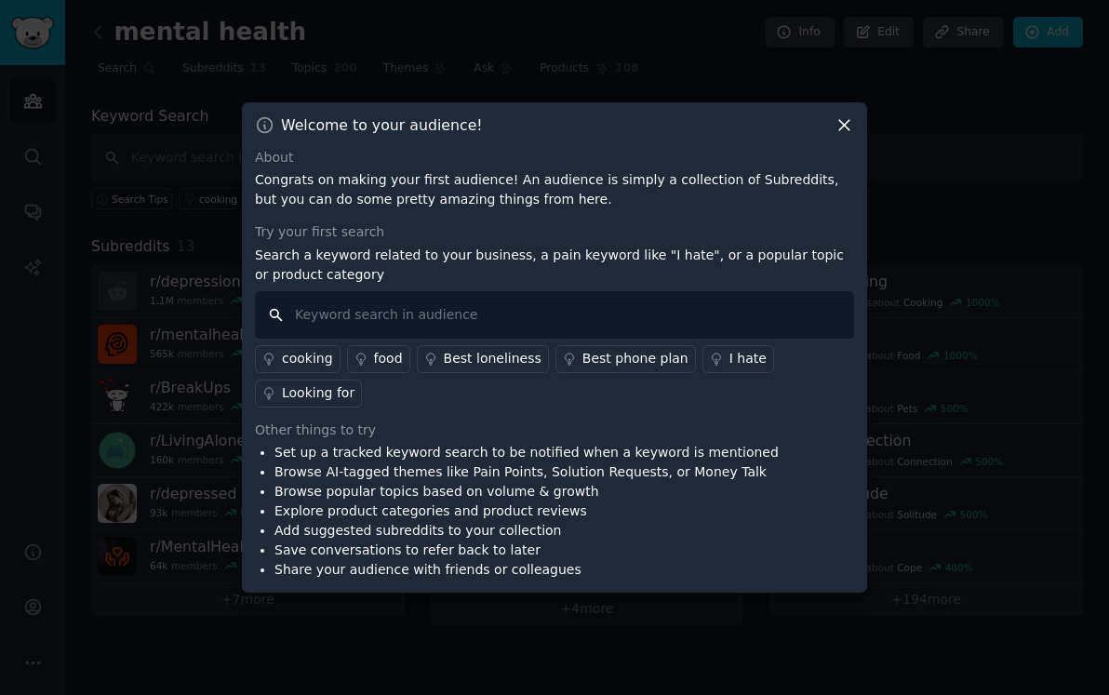
click at [491, 319] on input "text" at bounding box center [554, 314] width 599 height 47
type input "what helps"
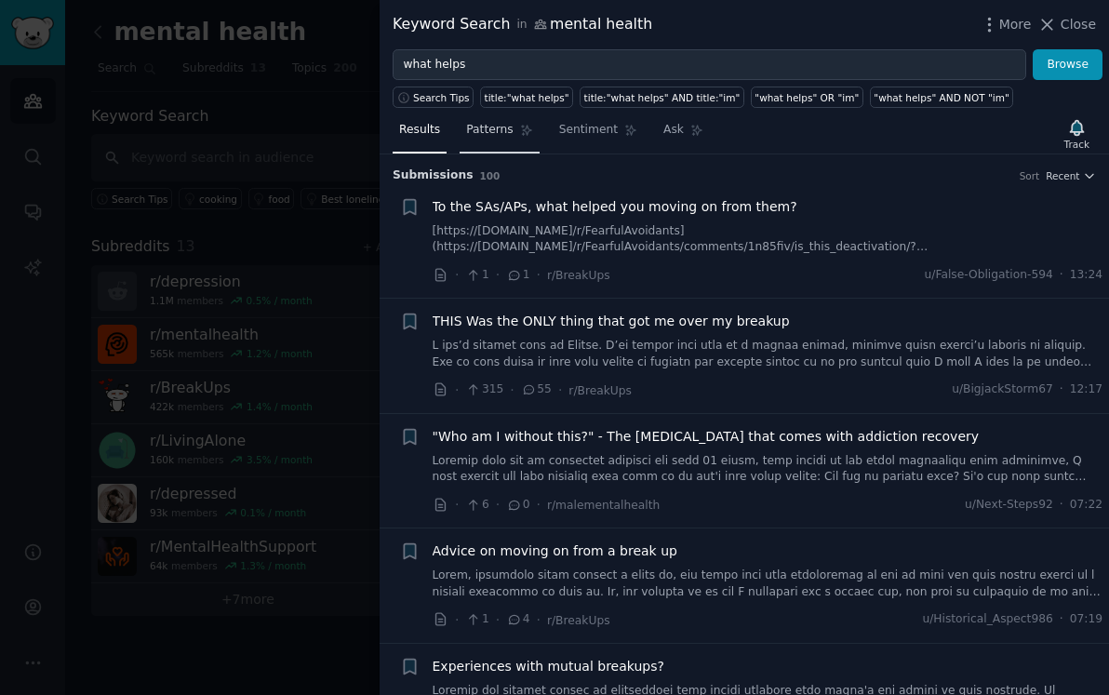
click at [504, 125] on span "Patterns" at bounding box center [489, 130] width 47 height 17
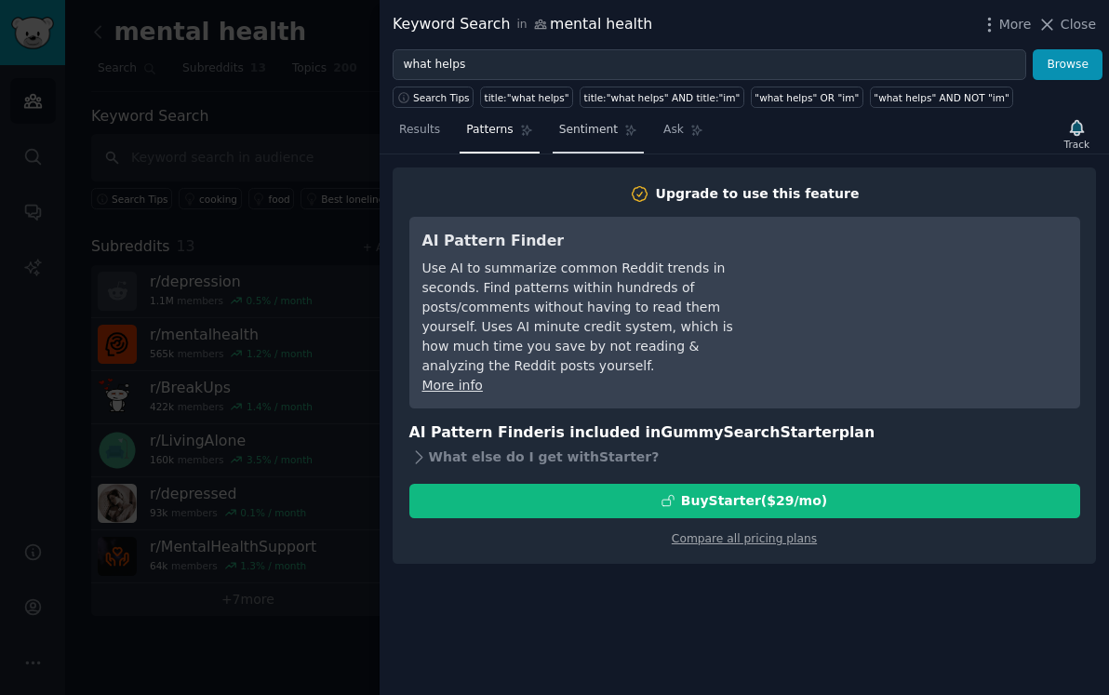
click at [553, 127] on link "Sentiment" at bounding box center [598, 134] width 91 height 38
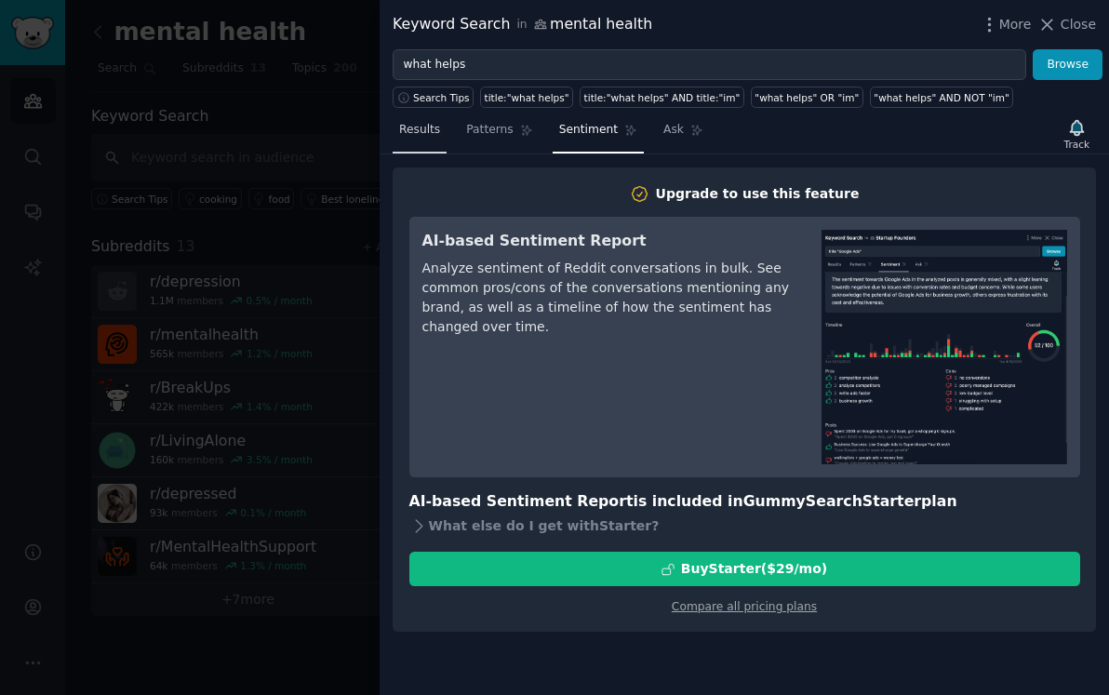
click at [438, 128] on span "Results" at bounding box center [419, 130] width 41 height 17
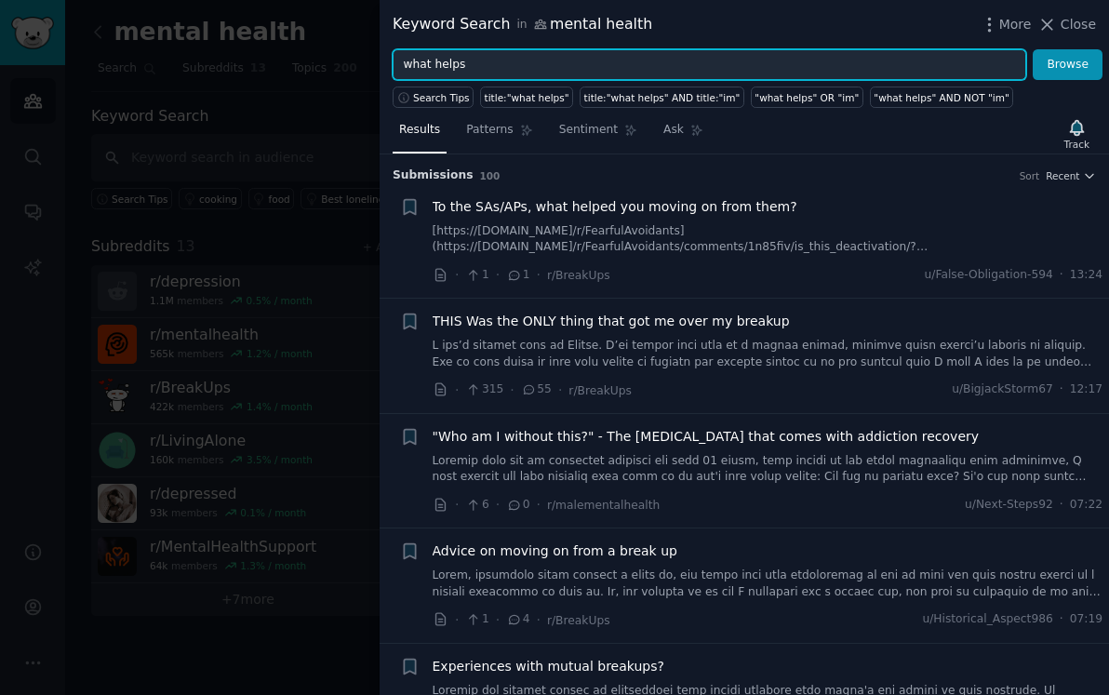
drag, startPoint x: 900, startPoint y: 59, endPoint x: 270, endPoint y: 46, distance: 630.8
click at [270, 47] on div "Keyword Search in mental health More Close what helps Browse Search Tips title:…" at bounding box center [554, 347] width 1109 height 695
type input "i need"
click at [1032, 49] on button "Browse" at bounding box center [1067, 65] width 70 height 32
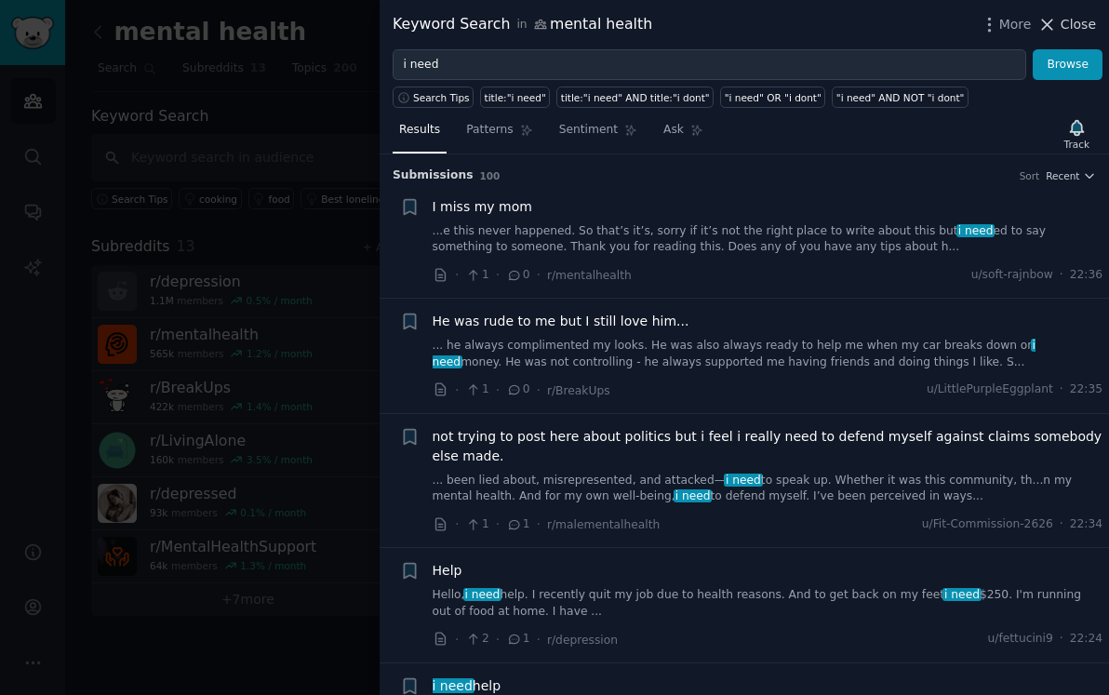
click at [1076, 20] on span "Close" at bounding box center [1077, 25] width 35 height 20
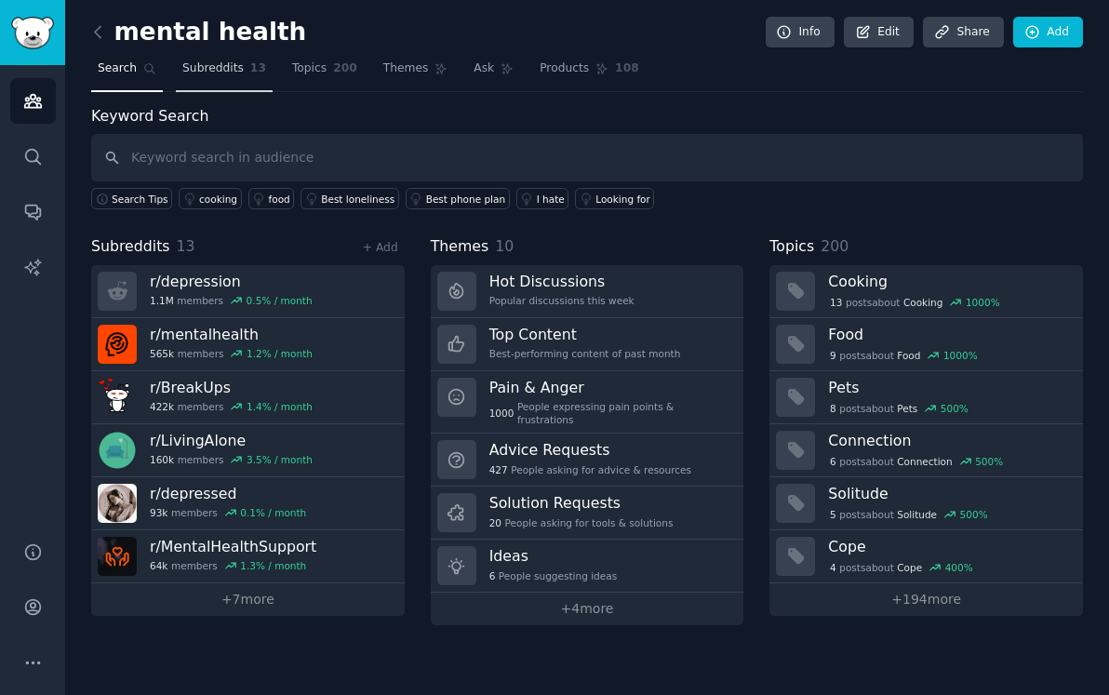
click at [207, 72] on span "Subreddits" at bounding box center [212, 68] width 61 height 17
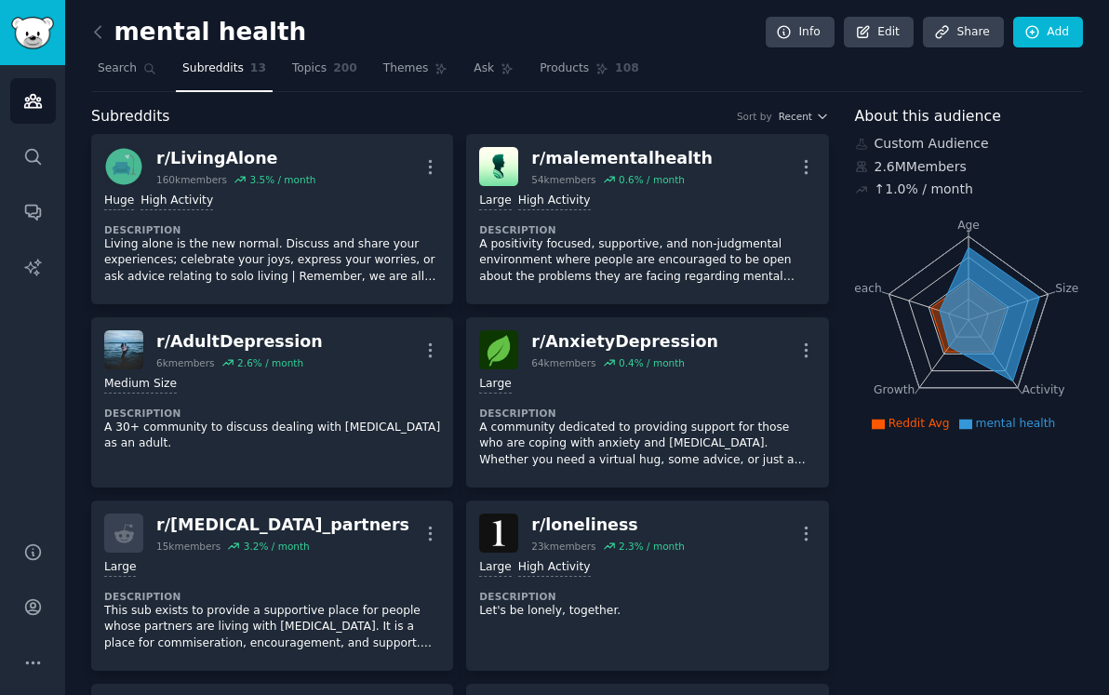
click at [368, 57] on nav "Search Subreddits 13 Topics 200 Themes Ask Products 108" at bounding box center [587, 73] width 992 height 38
click at [340, 66] on span "200" at bounding box center [345, 68] width 24 height 17
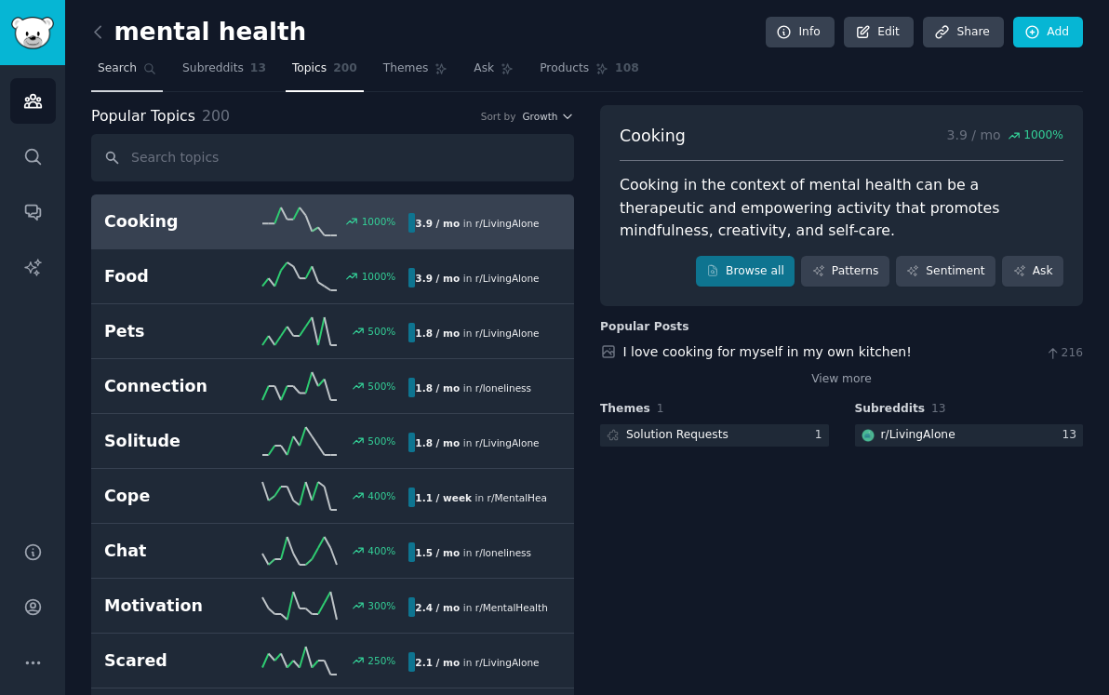
click at [133, 76] on span "Search" at bounding box center [117, 68] width 39 height 17
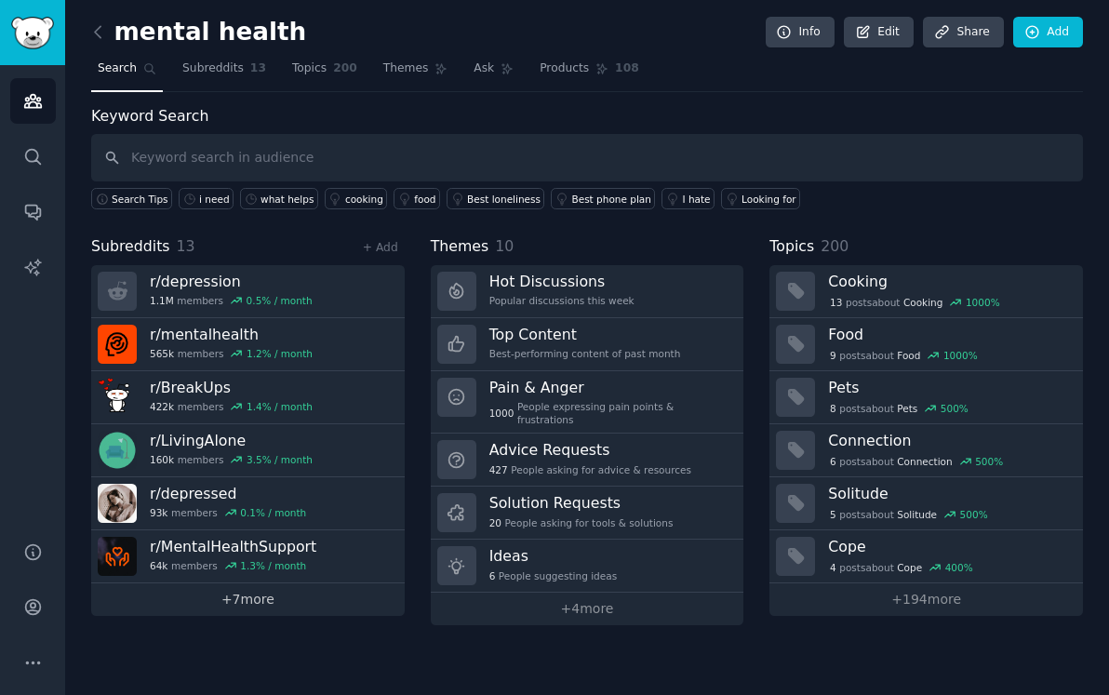
click at [261, 612] on link "+ 7 more" at bounding box center [247, 599] width 313 height 33
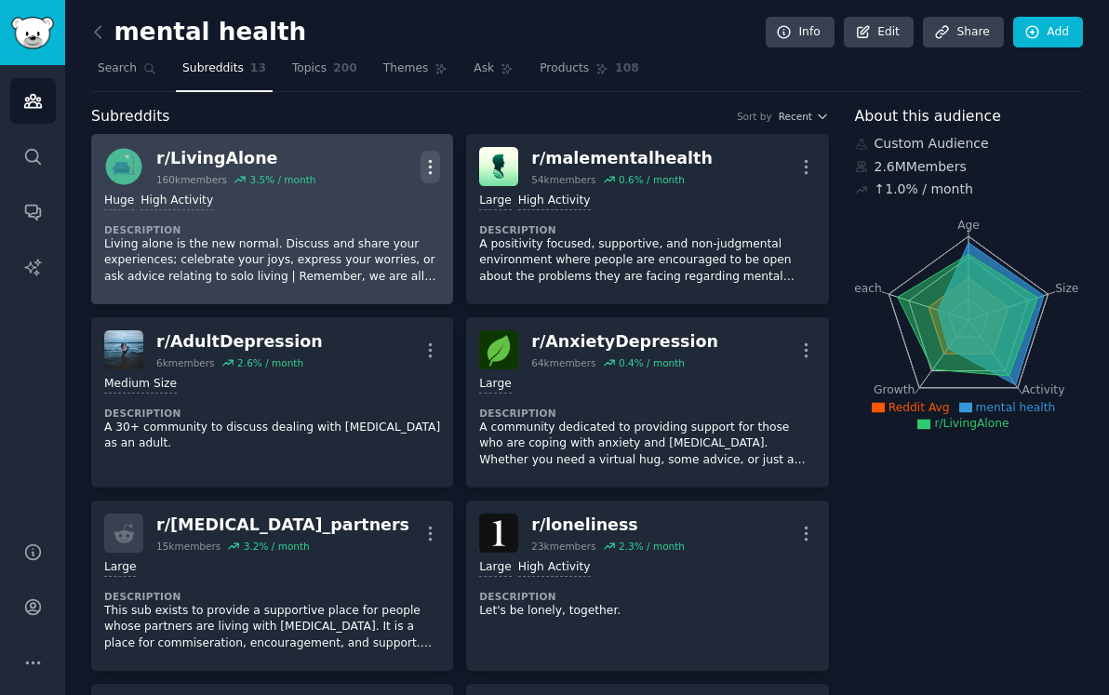
click at [430, 167] on icon "button" at bounding box center [431, 166] width 2 height 13
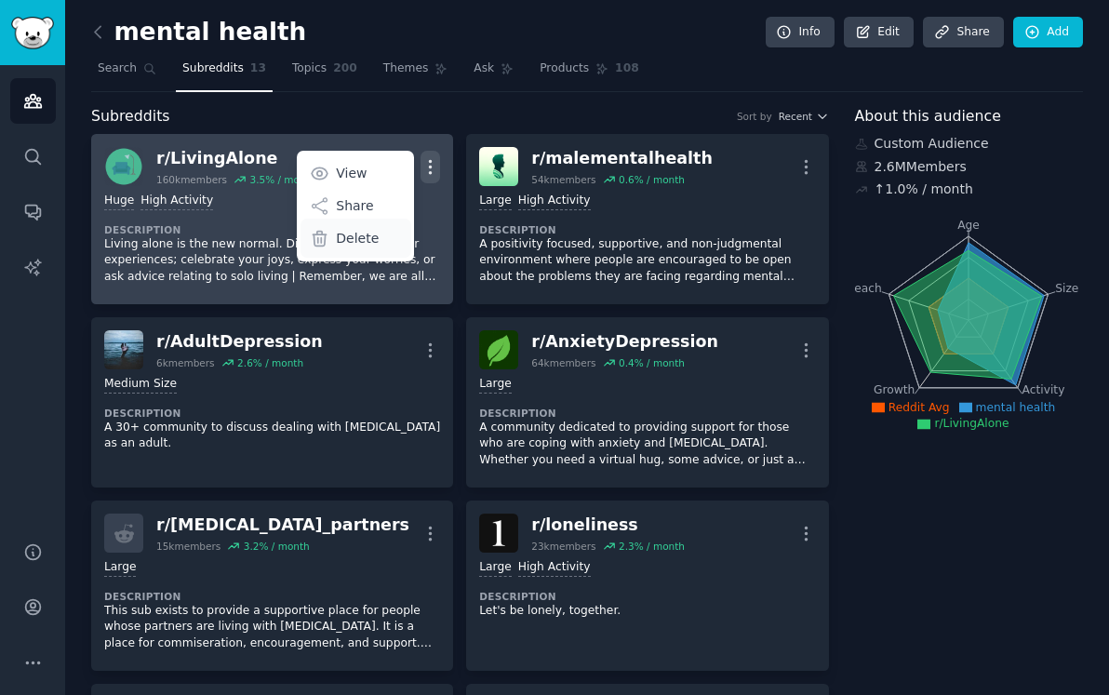
click at [366, 235] on p "Delete" at bounding box center [357, 239] width 43 height 20
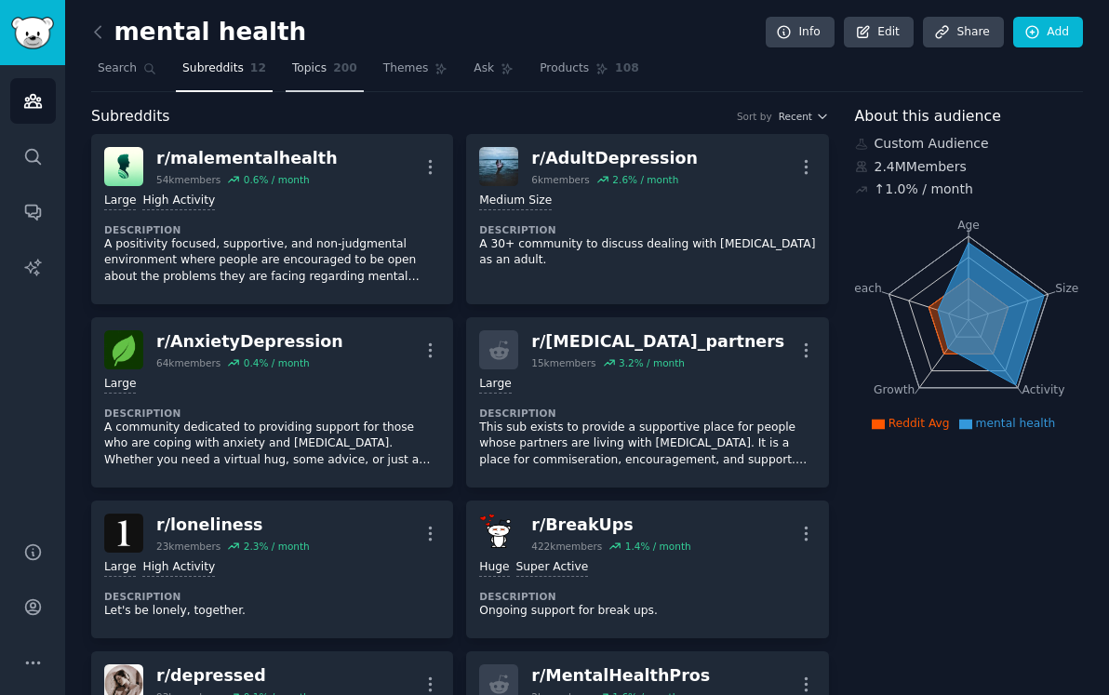
click at [326, 80] on link "Topics 200" at bounding box center [325, 73] width 78 height 38
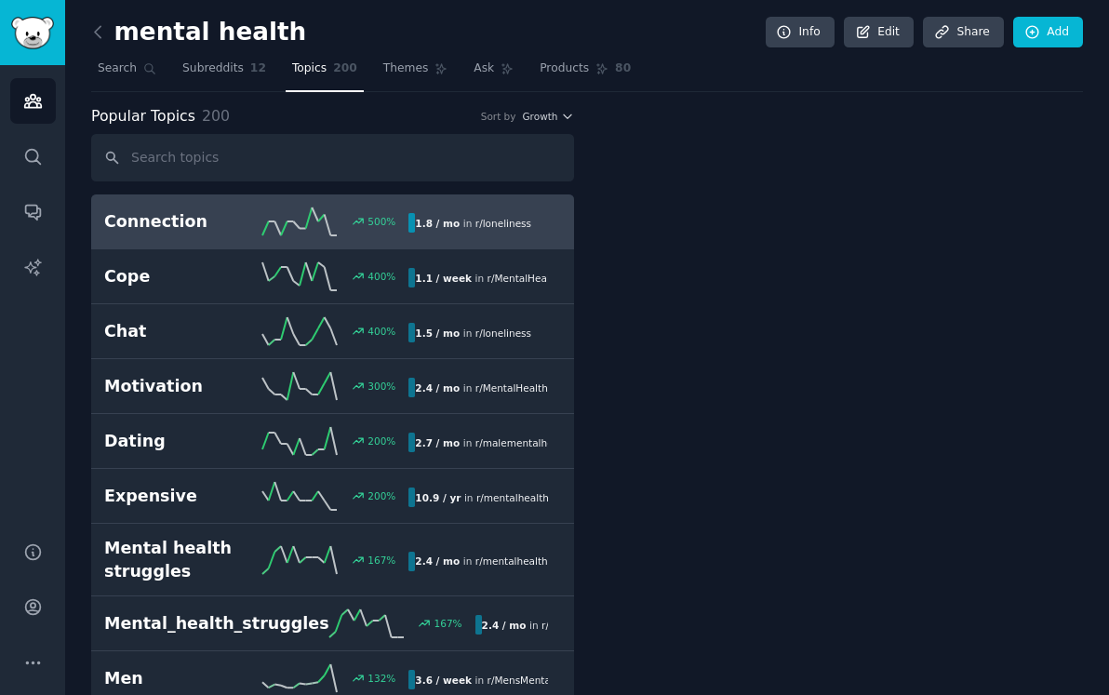
click at [286, 218] on icon at bounding box center [299, 221] width 74 height 28
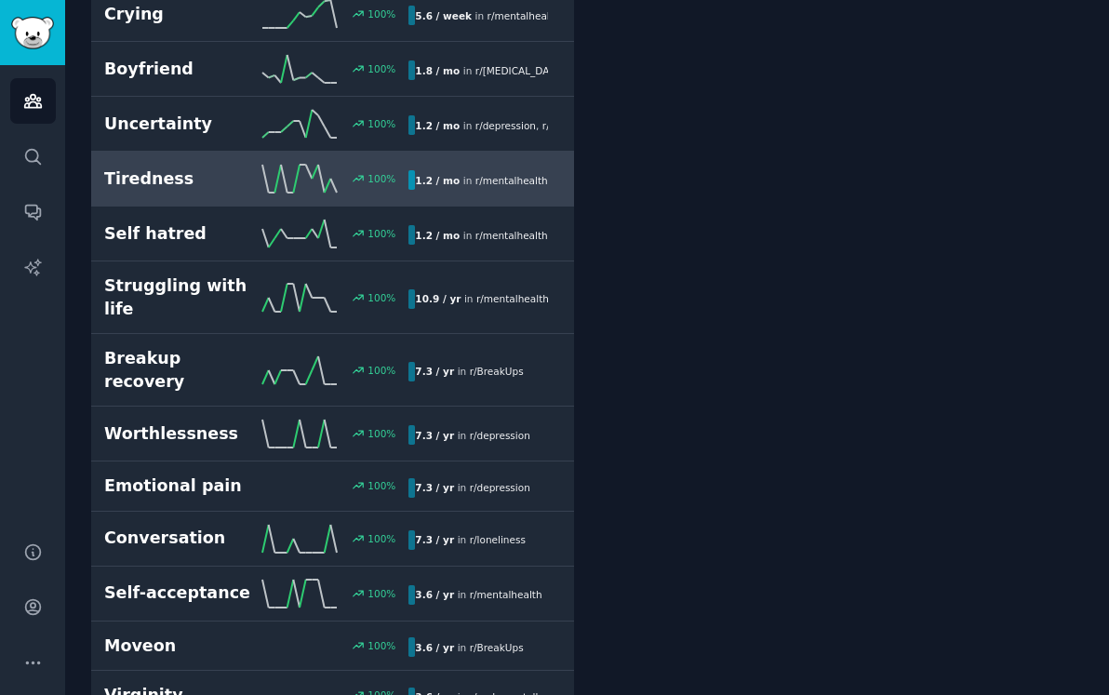
scroll to position [838, 0]
